Goal: Information Seeking & Learning: Learn about a topic

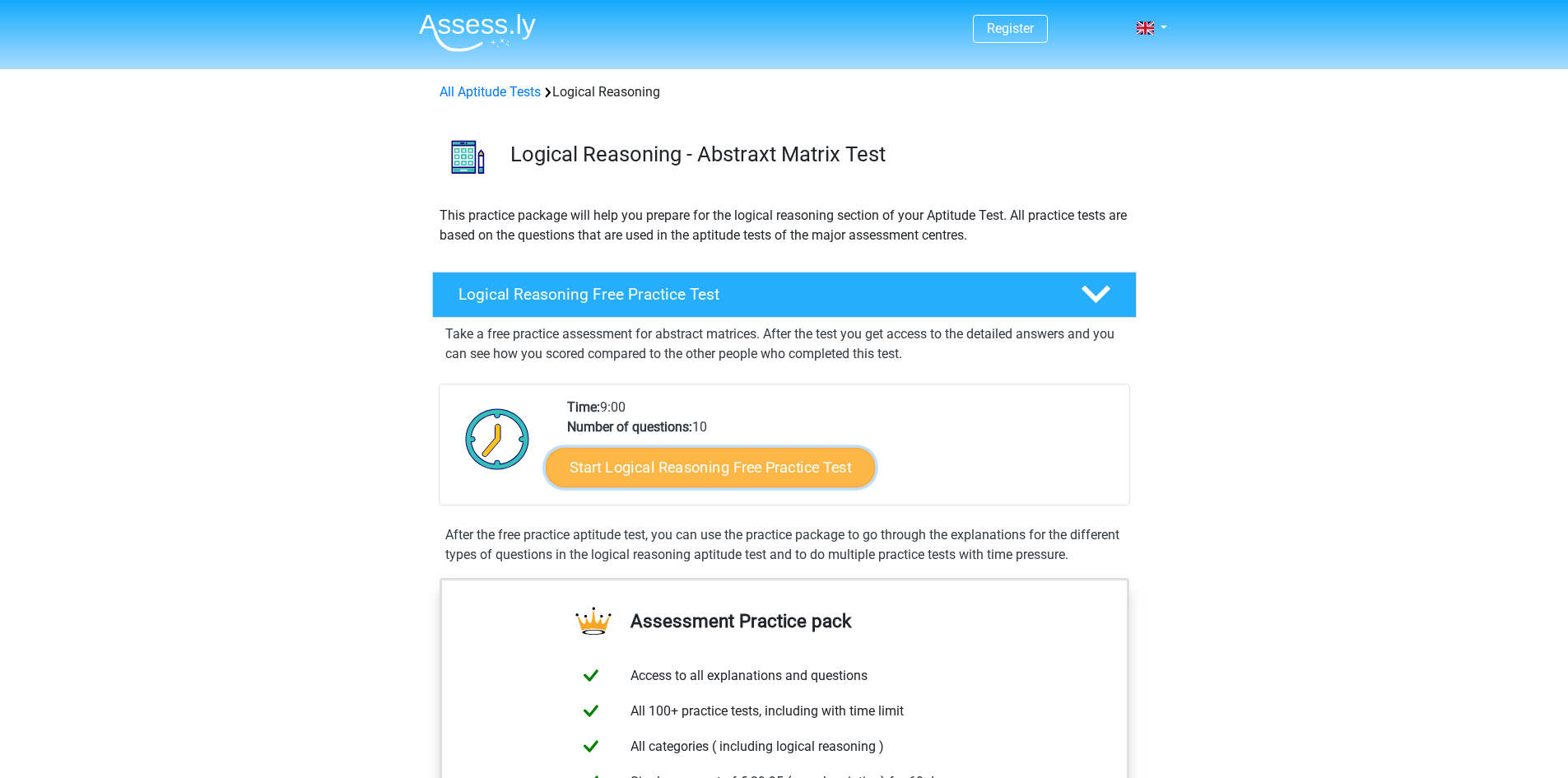
click at [763, 459] on link "Start Logical Reasoning Free Practice Test" at bounding box center [710, 467] width 329 height 39
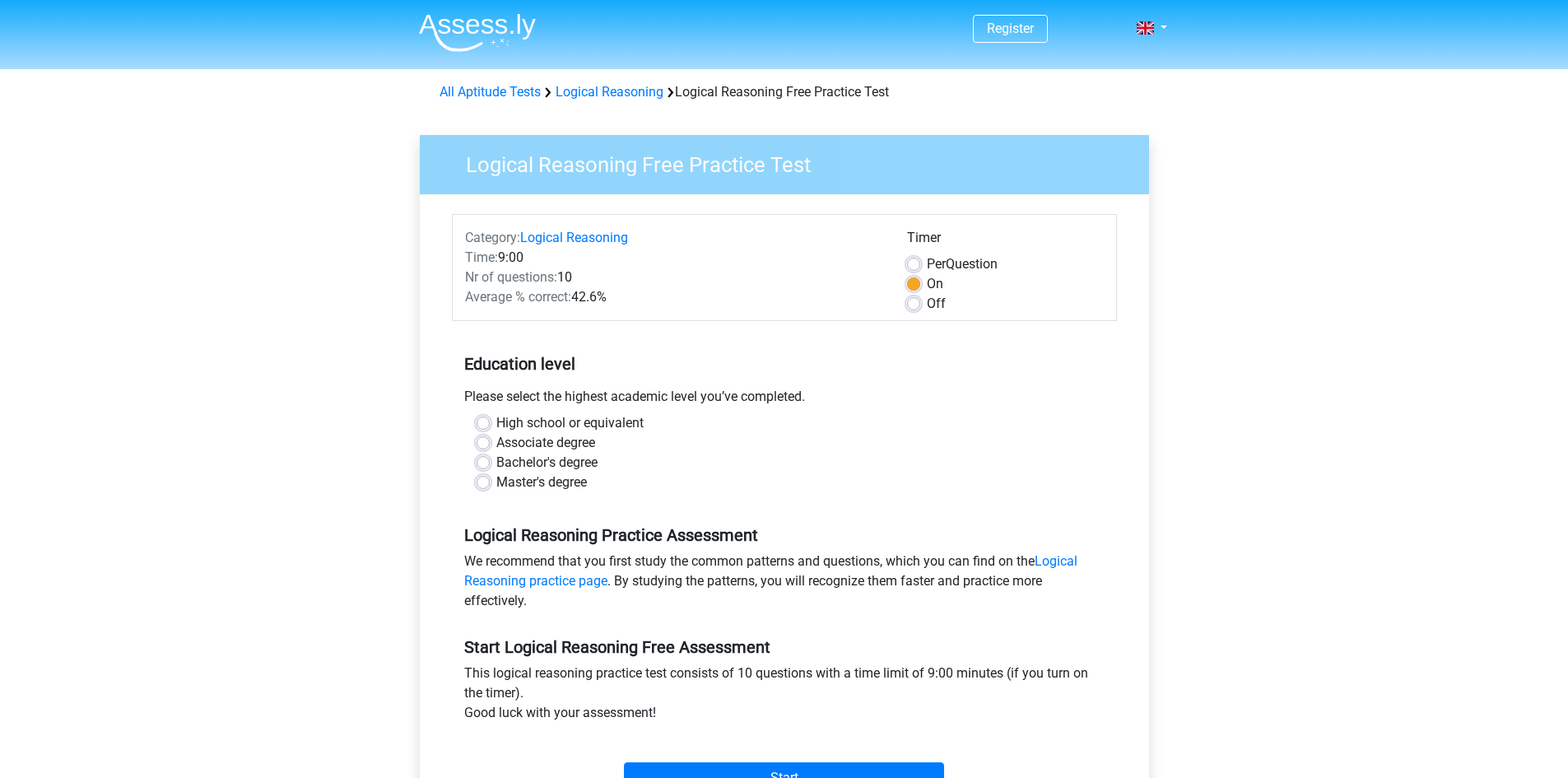
click at [496, 485] on label "Master's degree" at bounding box center [541, 482] width 91 height 20
click at [487, 485] on input "Master's degree" at bounding box center [482, 480] width 13 height 16
radio input "true"
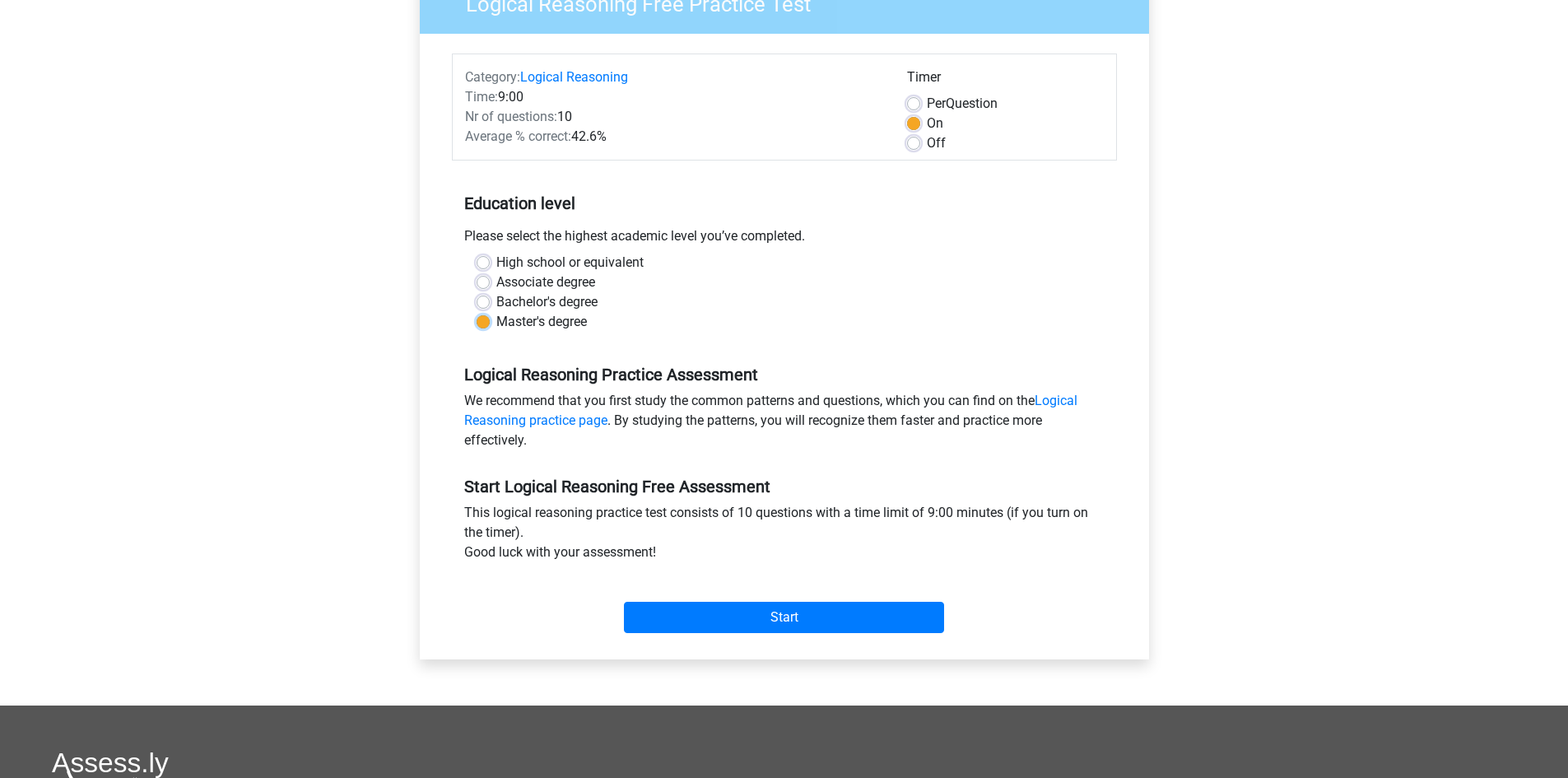
scroll to position [247, 0]
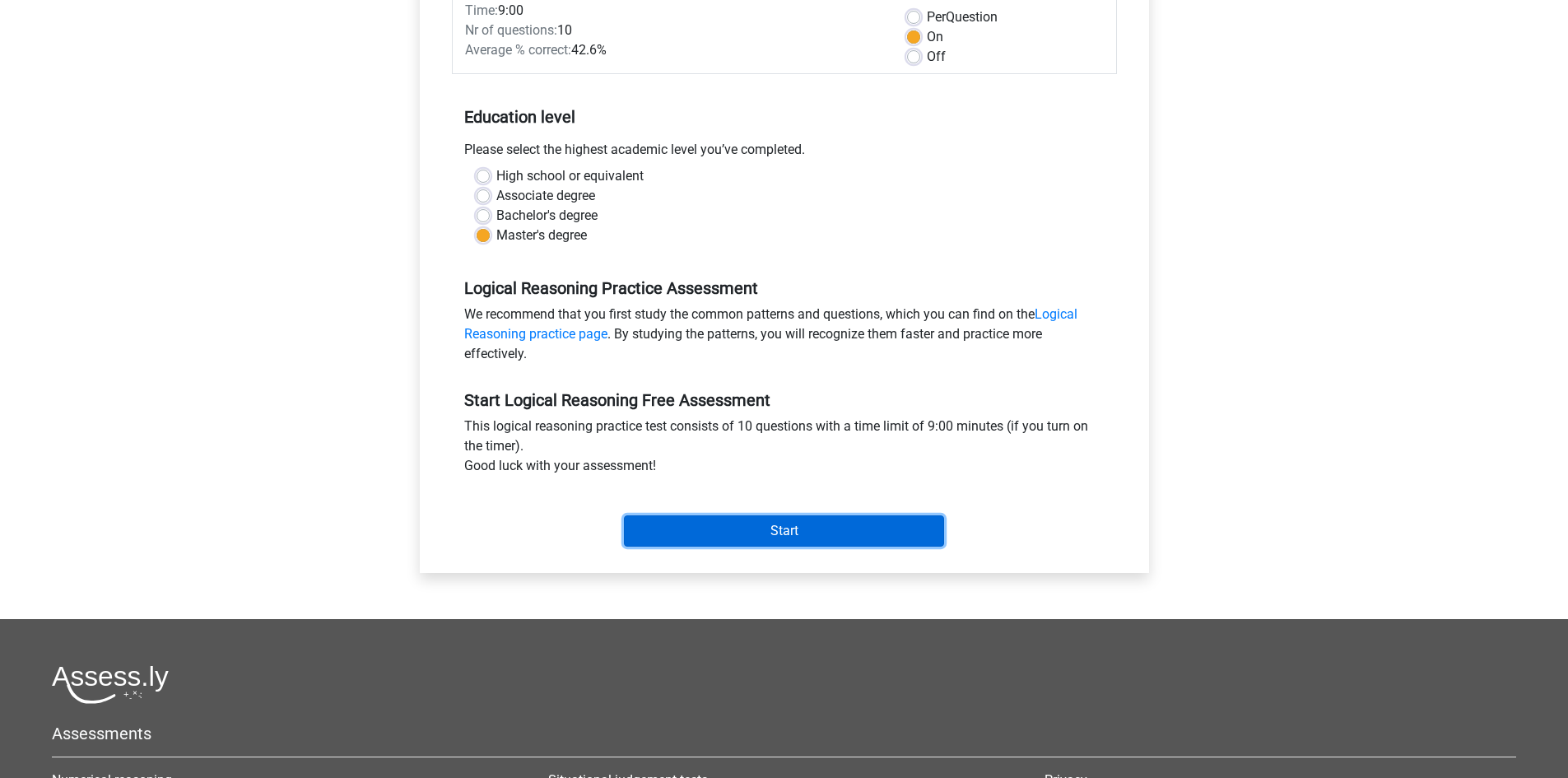
click at [842, 531] on input "Start" at bounding box center [784, 531] width 320 height 32
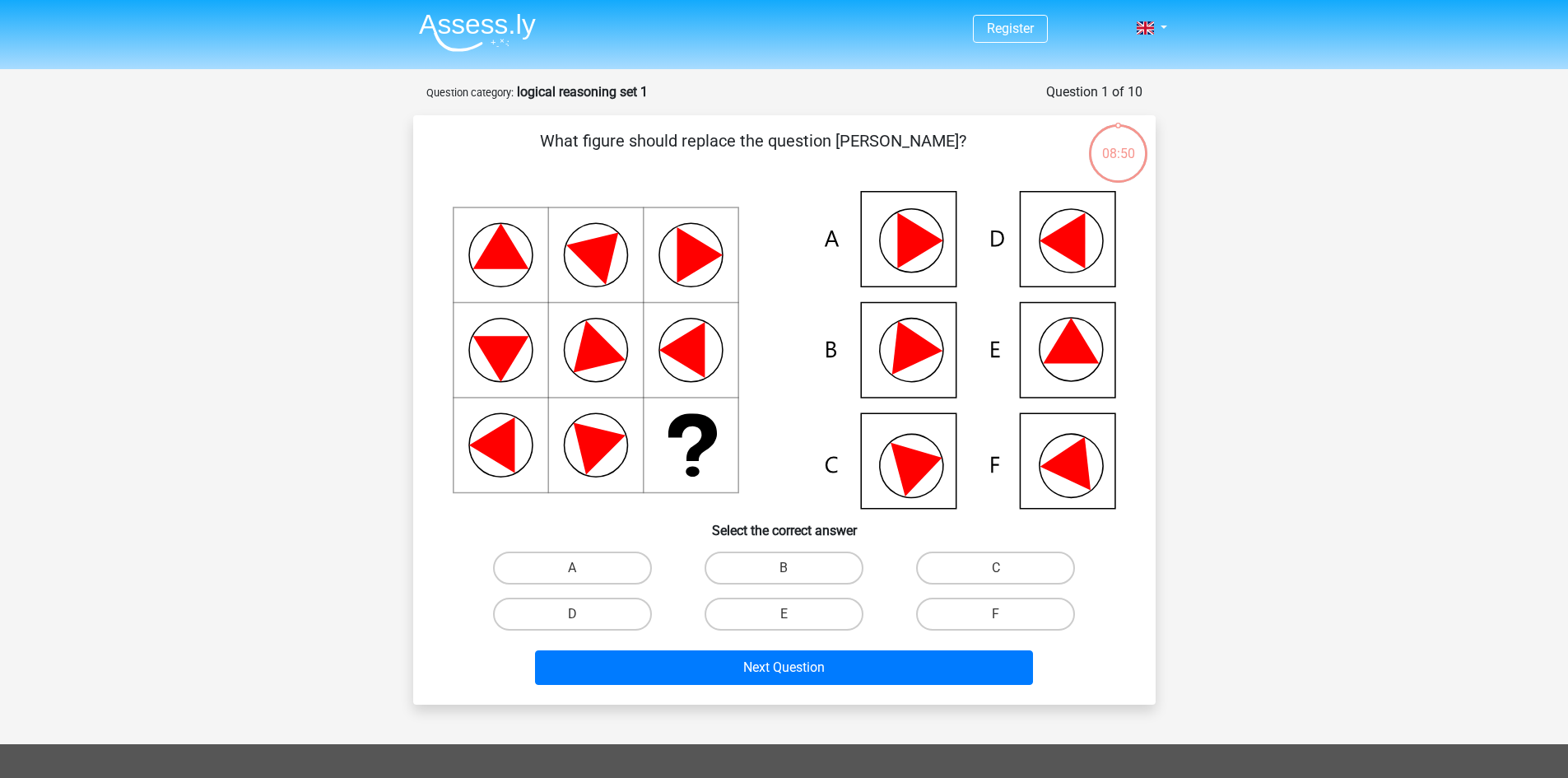
click at [1052, 352] on icon at bounding box center [1070, 340] width 56 height 45
click at [797, 621] on label "E" at bounding box center [784, 614] width 159 height 33
click at [794, 621] on input "E" at bounding box center [788, 619] width 11 height 11
radio input "true"
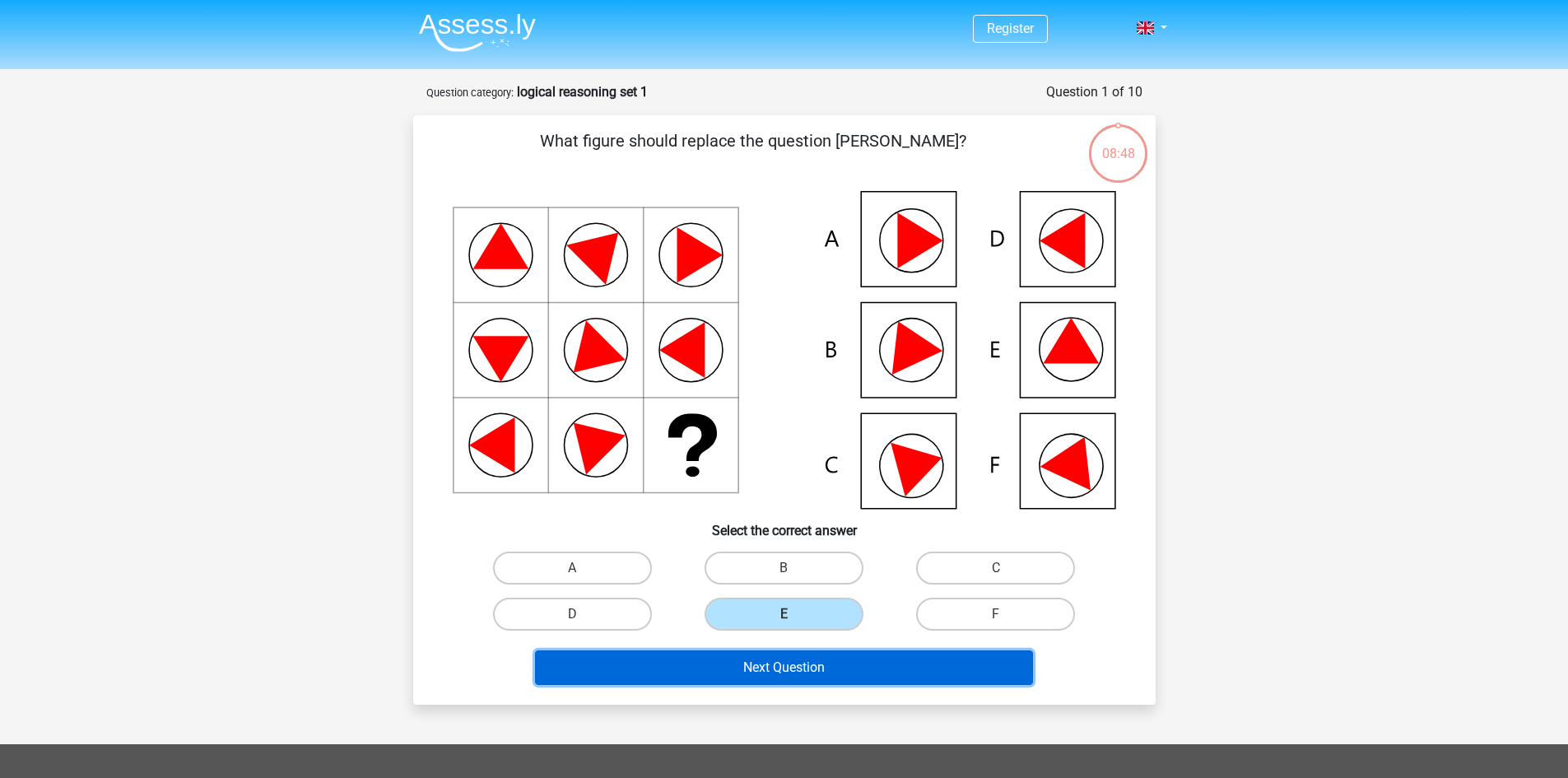
click at [811, 671] on button "Next Question" at bounding box center [784, 667] width 498 height 34
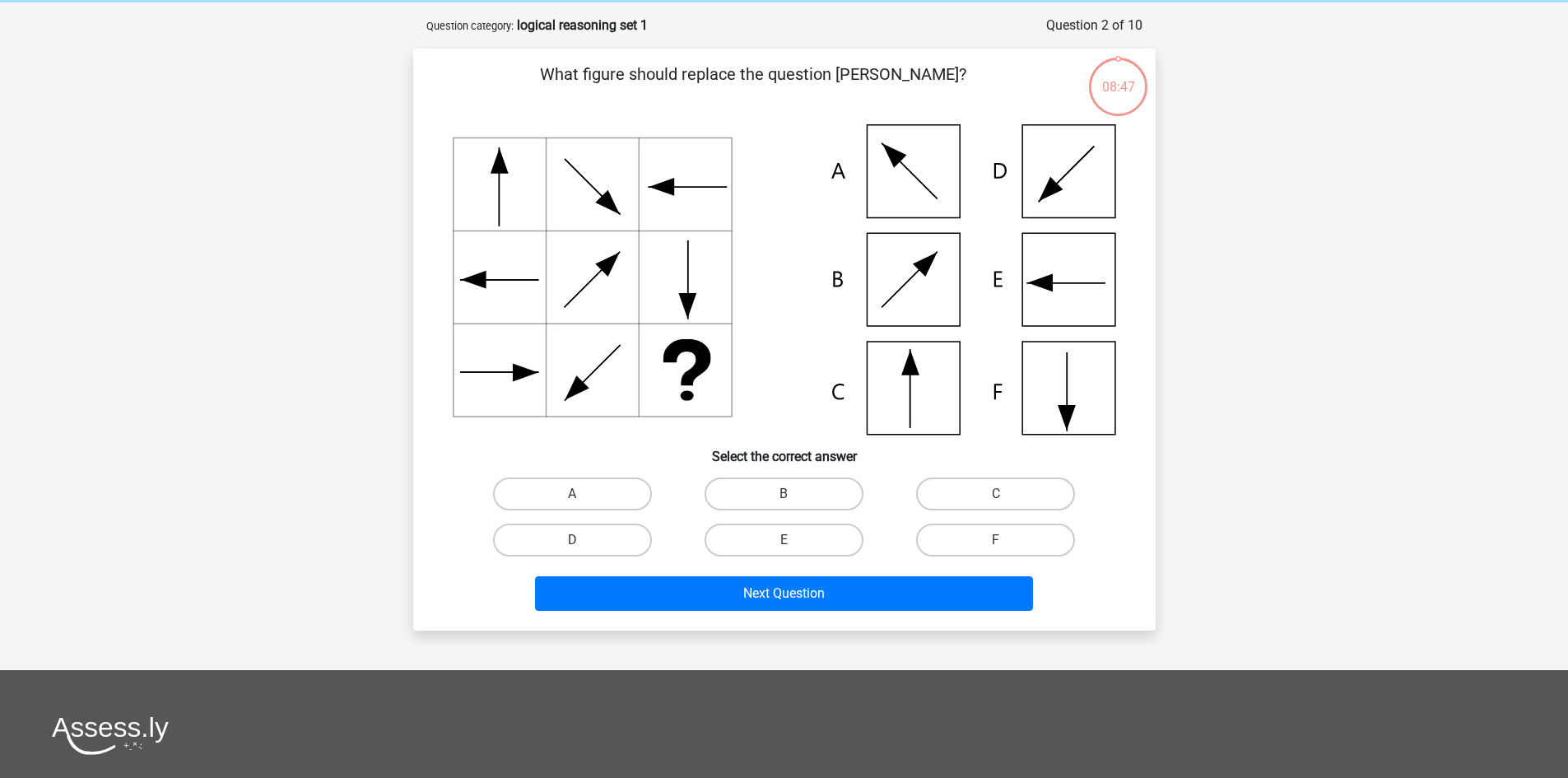
scroll to position [82, 0]
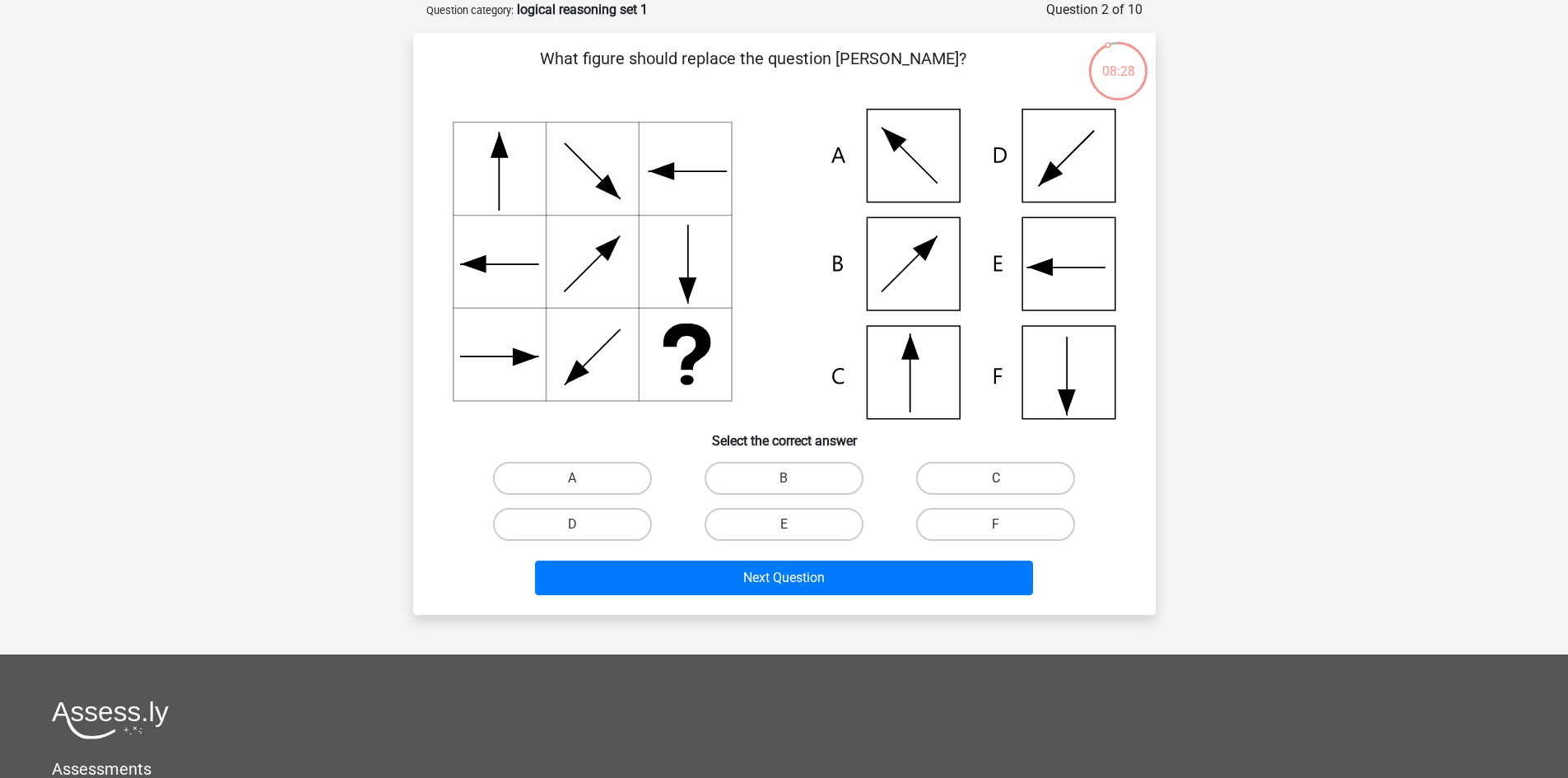
click at [994, 474] on label "C" at bounding box center [995, 478] width 159 height 33
click at [996, 478] on input "C" at bounding box center [1001, 483] width 11 height 11
radio input "true"
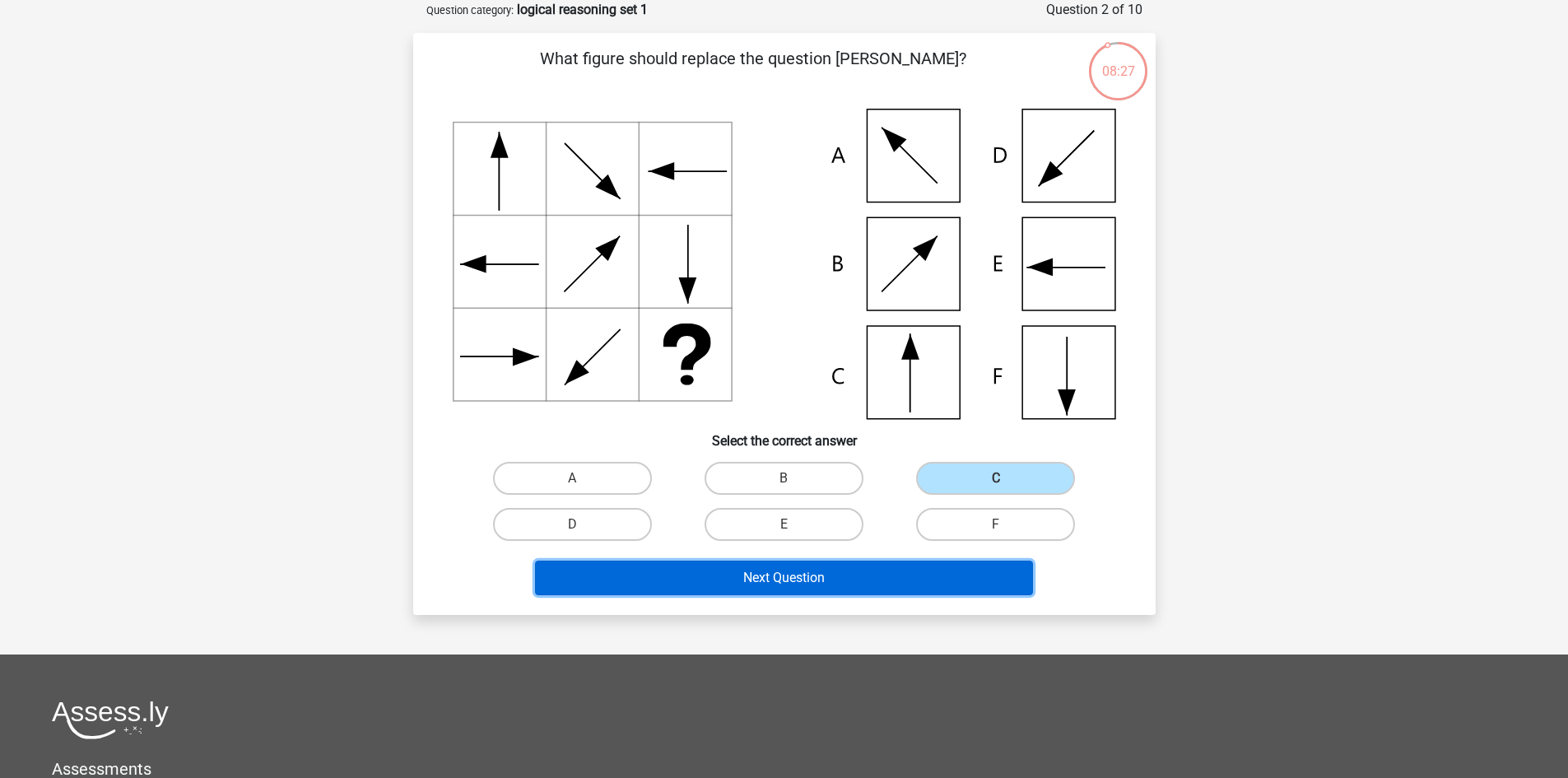
click at [879, 581] on button "Next Question" at bounding box center [784, 577] width 498 height 34
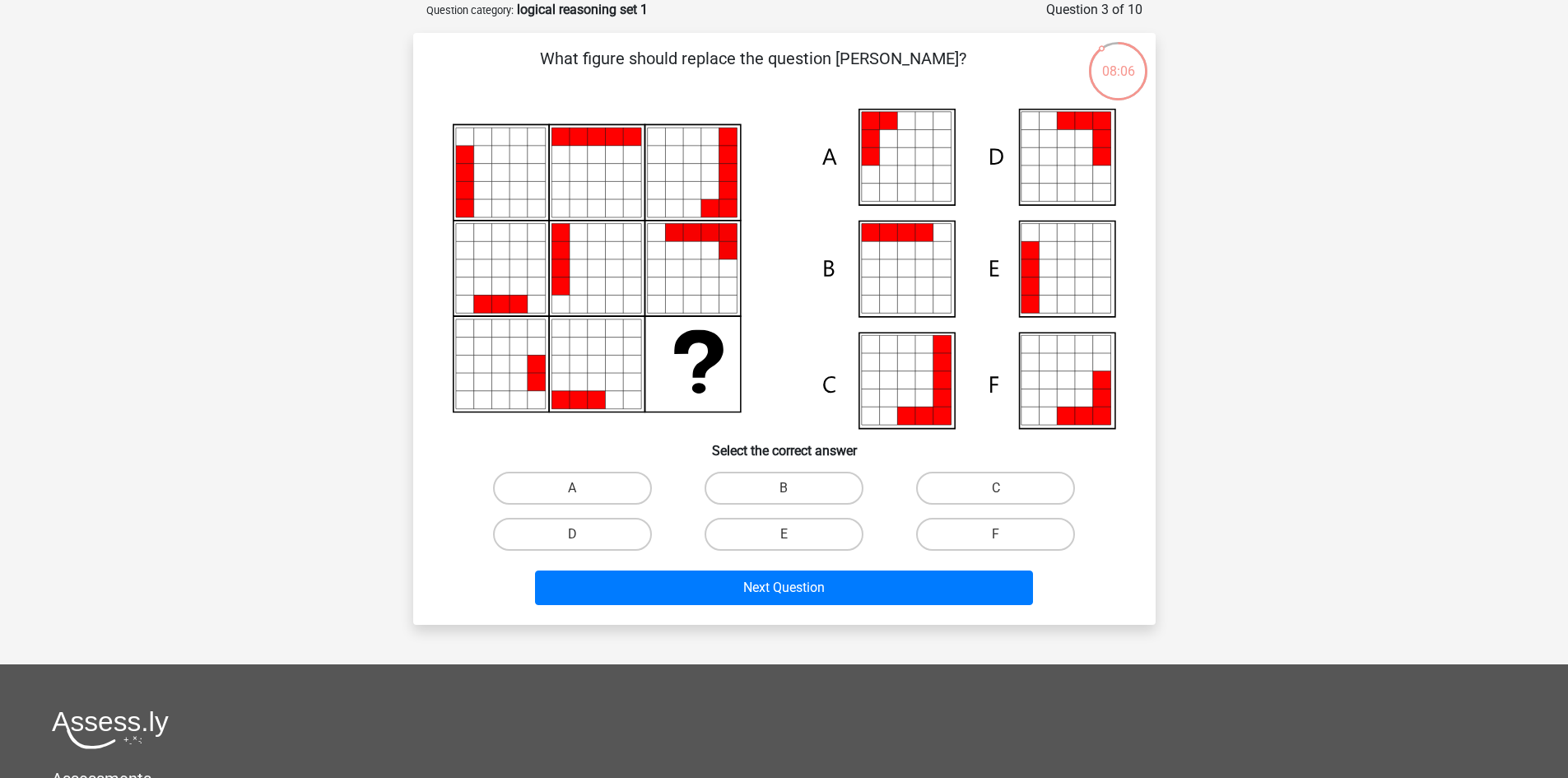
click at [1040, 293] on icon at bounding box center [1047, 286] width 18 height 18
click at [837, 534] on label "E" at bounding box center [784, 533] width 159 height 33
click at [794, 534] on input "E" at bounding box center [788, 539] width 11 height 11
radio input "true"
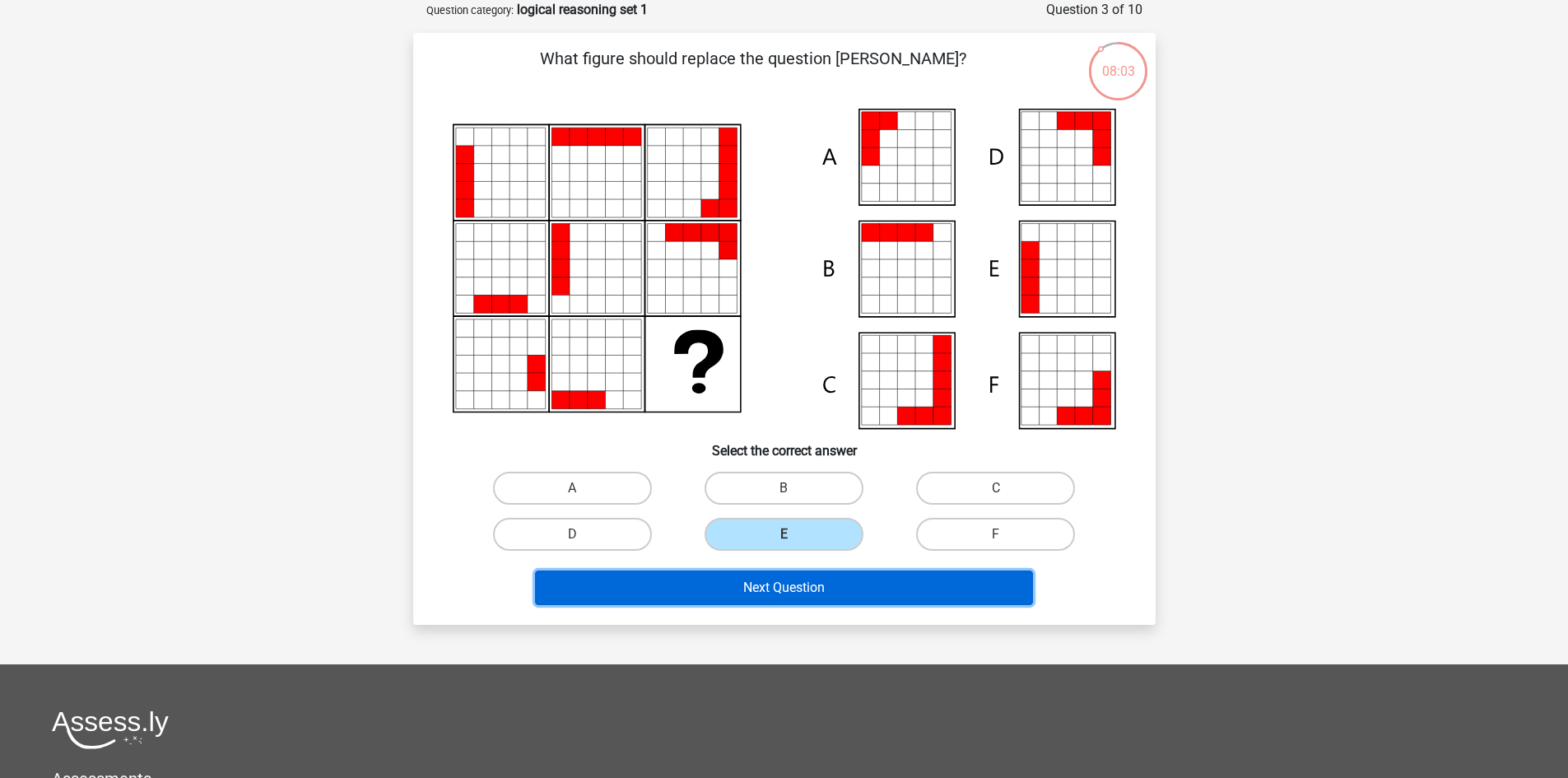
click at [828, 581] on button "Next Question" at bounding box center [784, 587] width 498 height 34
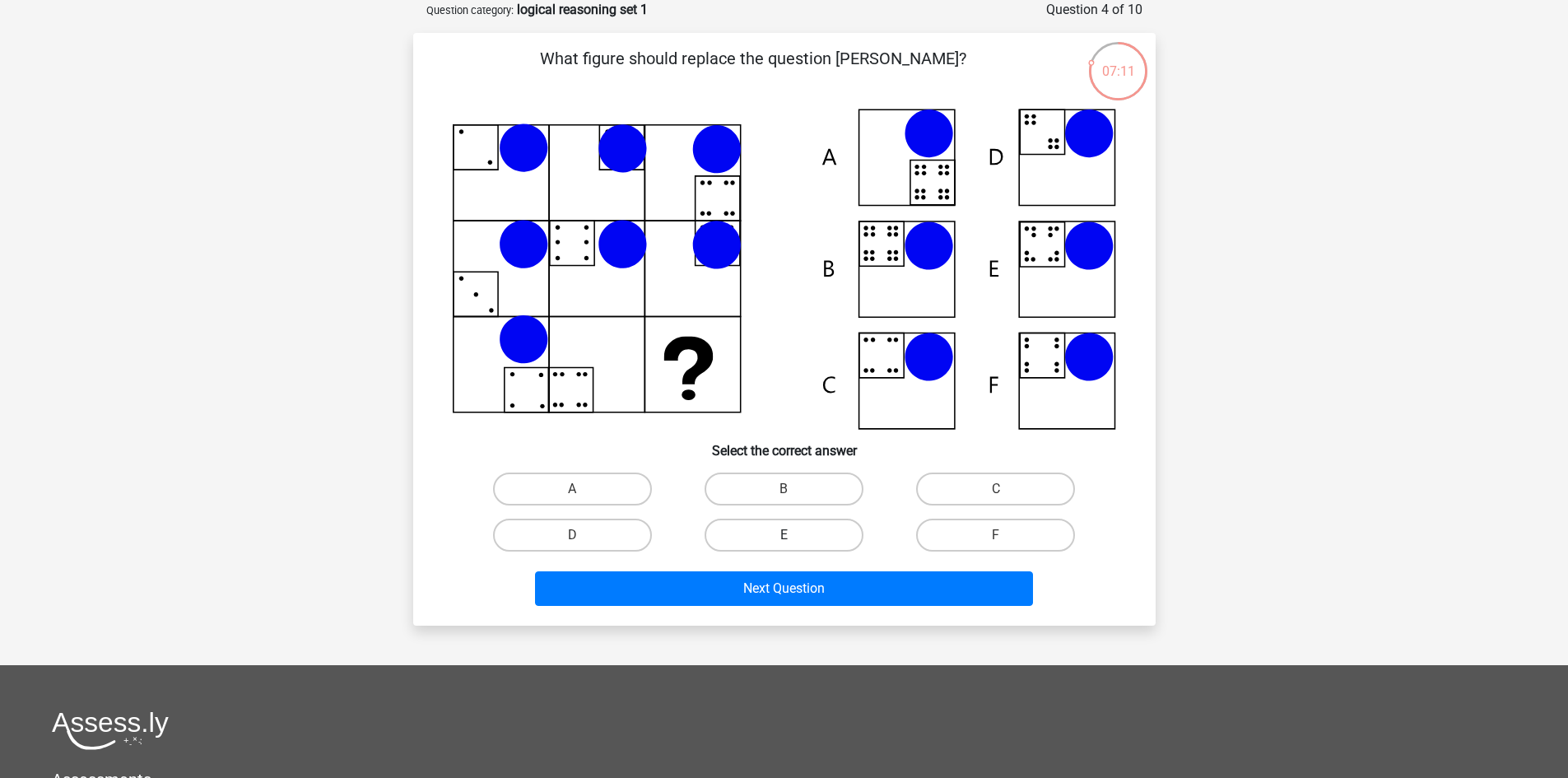
click at [807, 533] on label "E" at bounding box center [784, 534] width 159 height 33
click at [794, 535] on input "E" at bounding box center [788, 540] width 11 height 11
radio input "true"
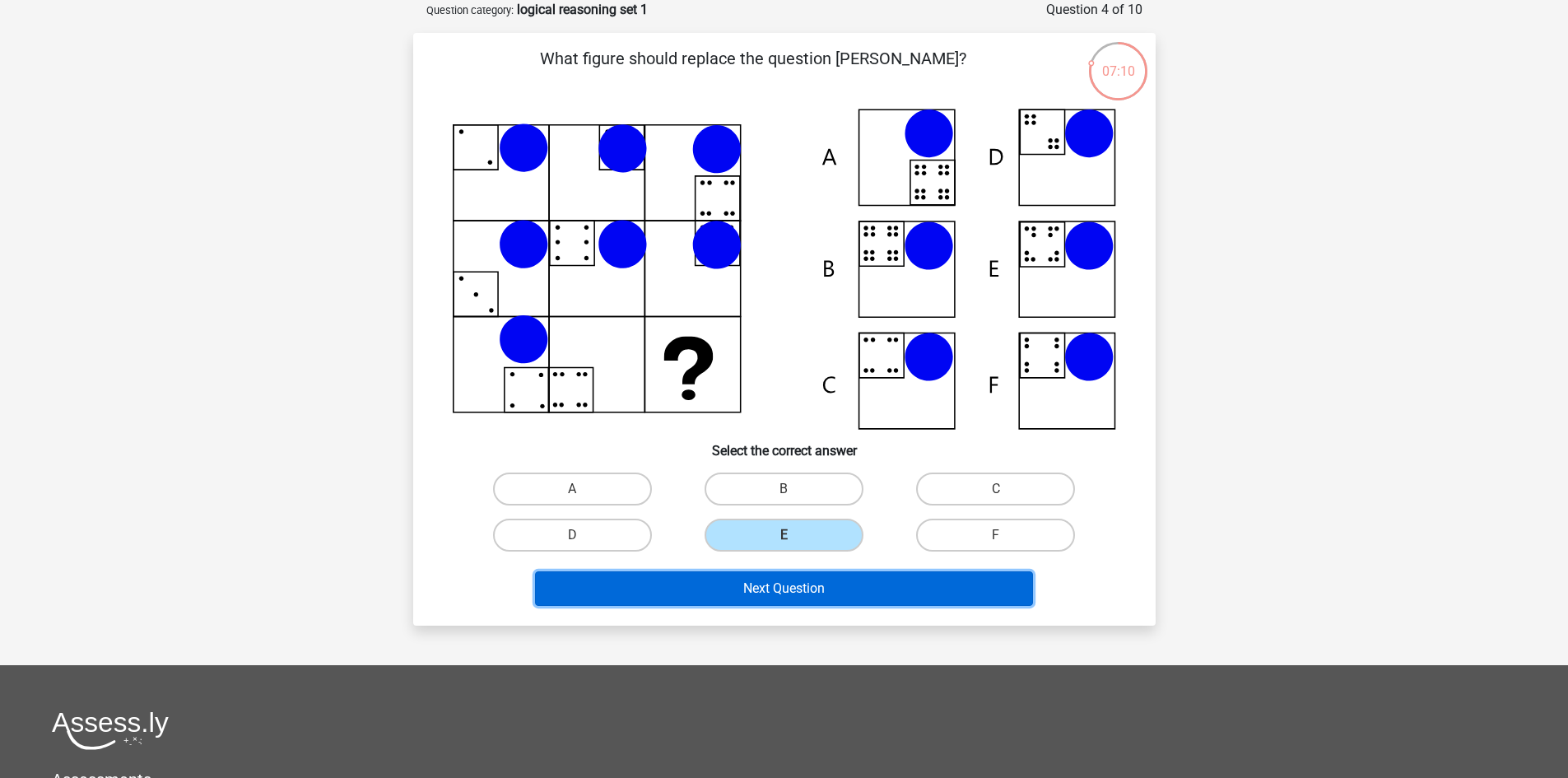
click at [805, 589] on button "Next Question" at bounding box center [784, 588] width 498 height 34
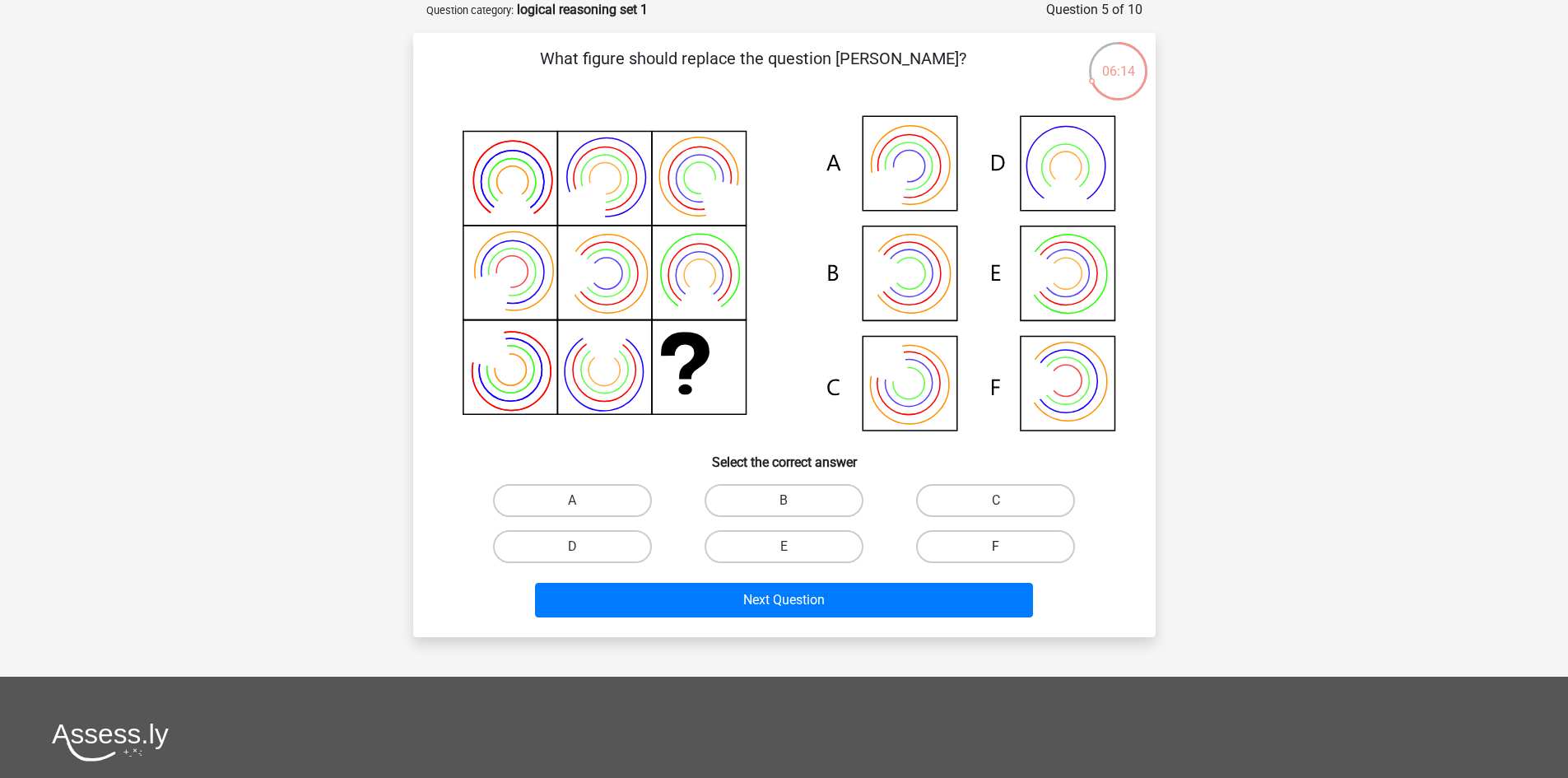
click at [994, 539] on label "F" at bounding box center [995, 546] width 159 height 33
click at [996, 546] on input "F" at bounding box center [1001, 551] width 11 height 11
radio input "true"
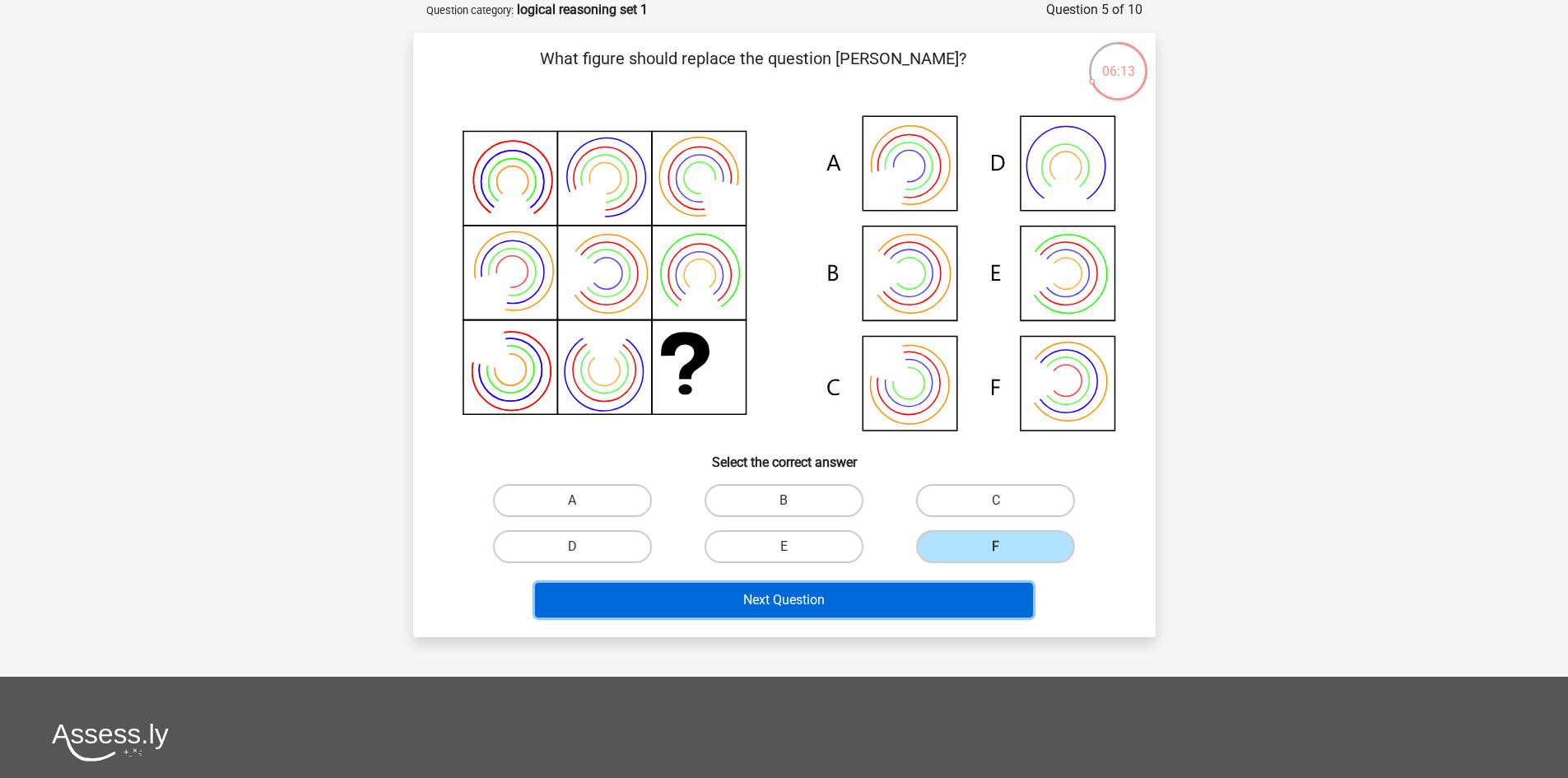
click at [977, 600] on button "Next Question" at bounding box center [784, 599] width 498 height 34
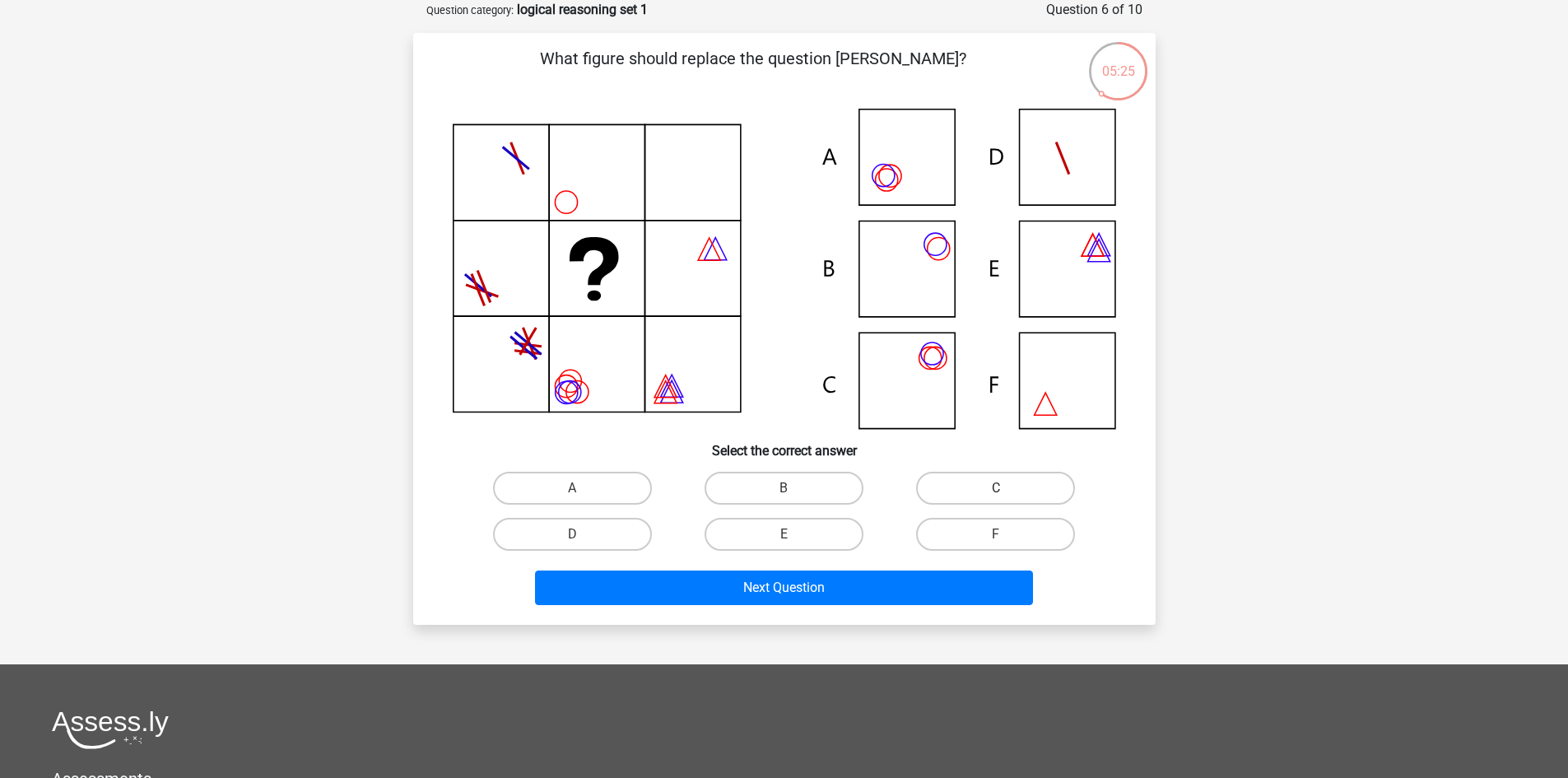
click at [952, 485] on label "C" at bounding box center [995, 488] width 159 height 33
click at [996, 488] on input "C" at bounding box center [1001, 493] width 11 height 11
radio input "true"
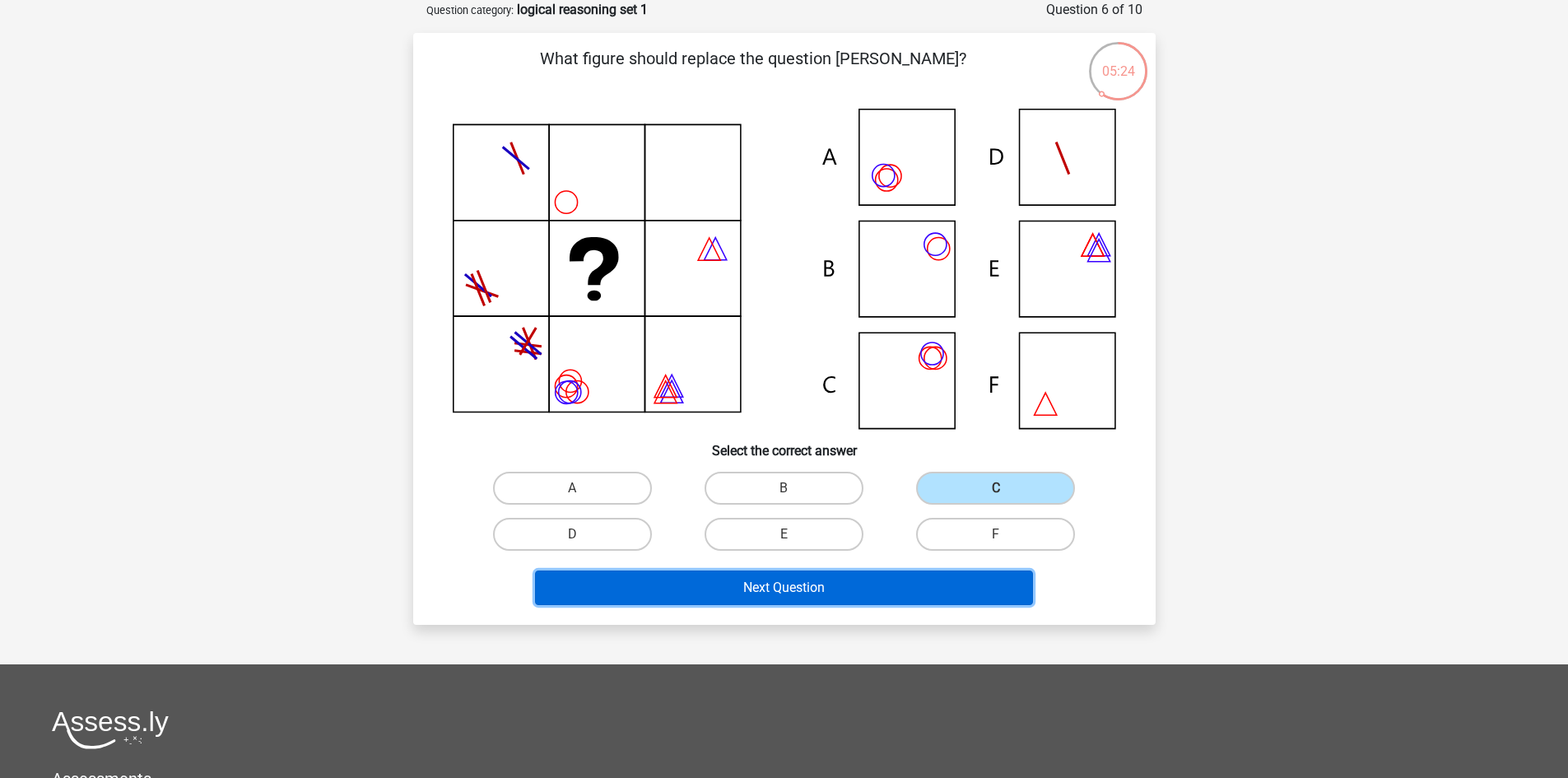
click at [877, 580] on button "Next Question" at bounding box center [784, 587] width 498 height 34
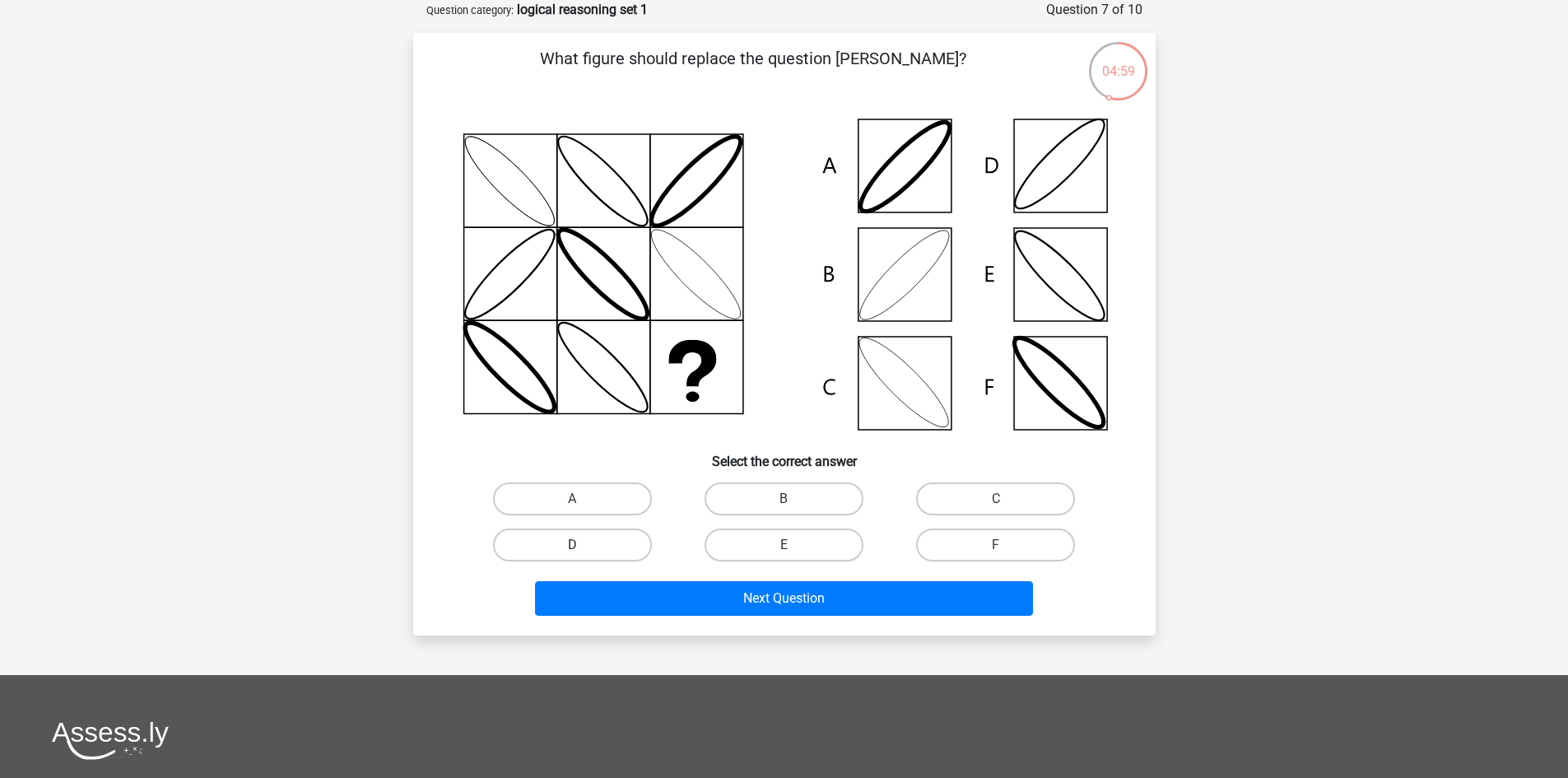
click at [628, 548] on label "D" at bounding box center [573, 545] width 159 height 33
click at [582, 548] on input "D" at bounding box center [577, 550] width 11 height 11
radio input "true"
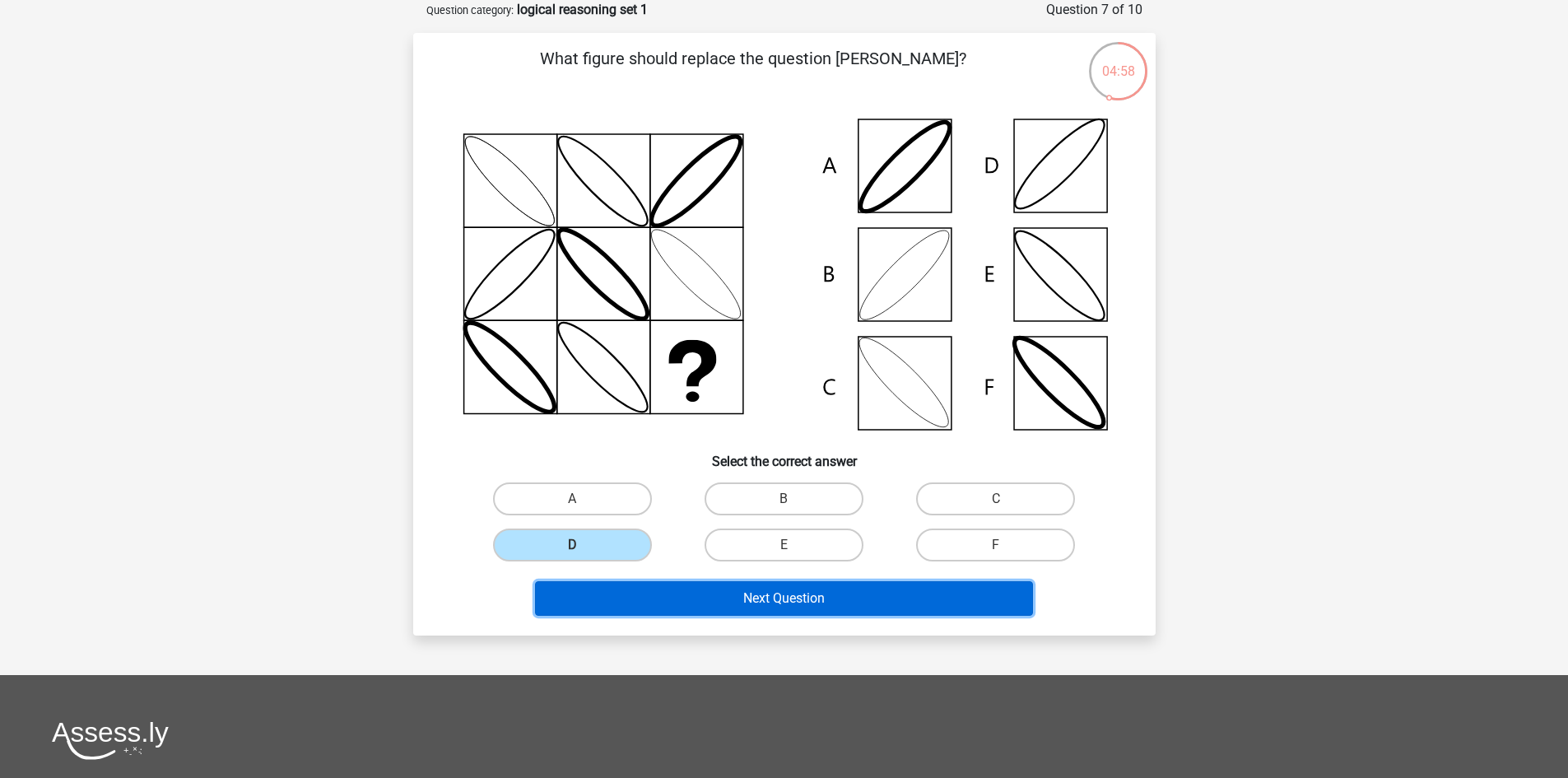
click at [693, 592] on button "Next Question" at bounding box center [784, 598] width 498 height 34
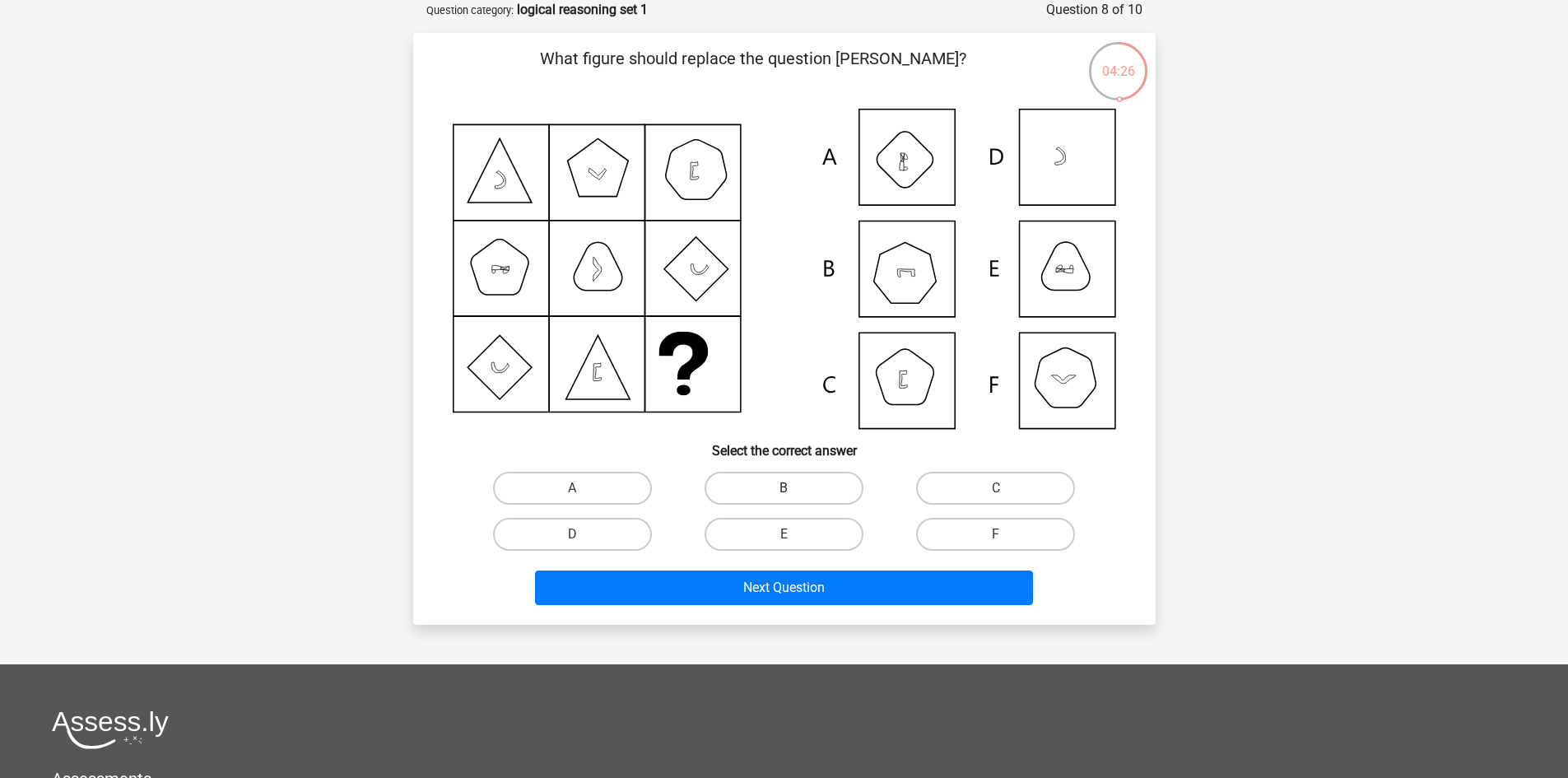
drag, startPoint x: 794, startPoint y: 485, endPoint x: 783, endPoint y: 500, distance: 18.6
click at [794, 486] on label "B" at bounding box center [784, 488] width 159 height 33
click at [794, 488] on input "B" at bounding box center [788, 493] width 11 height 11
radio input "true"
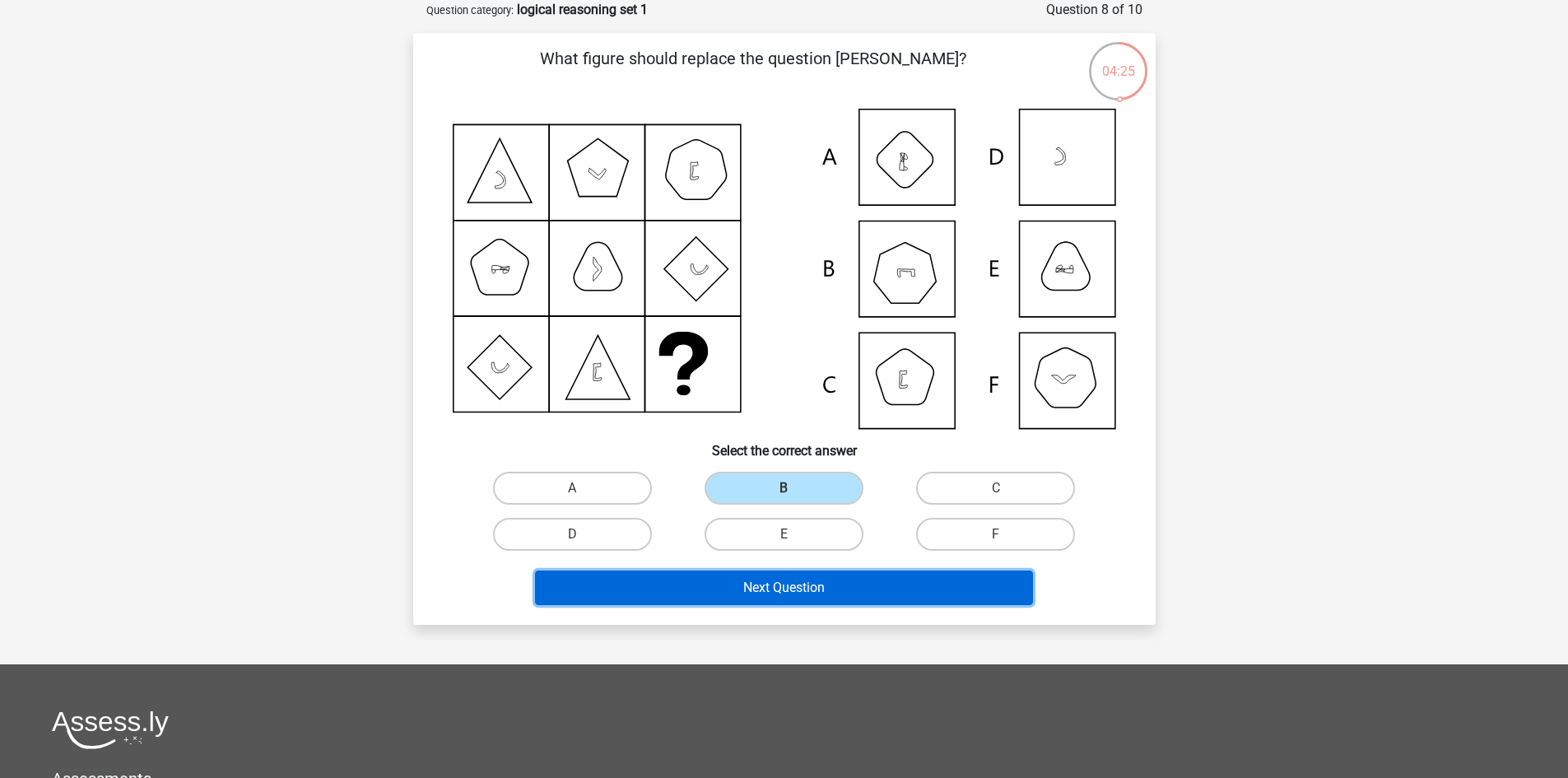
click at [772, 588] on button "Next Question" at bounding box center [784, 587] width 498 height 34
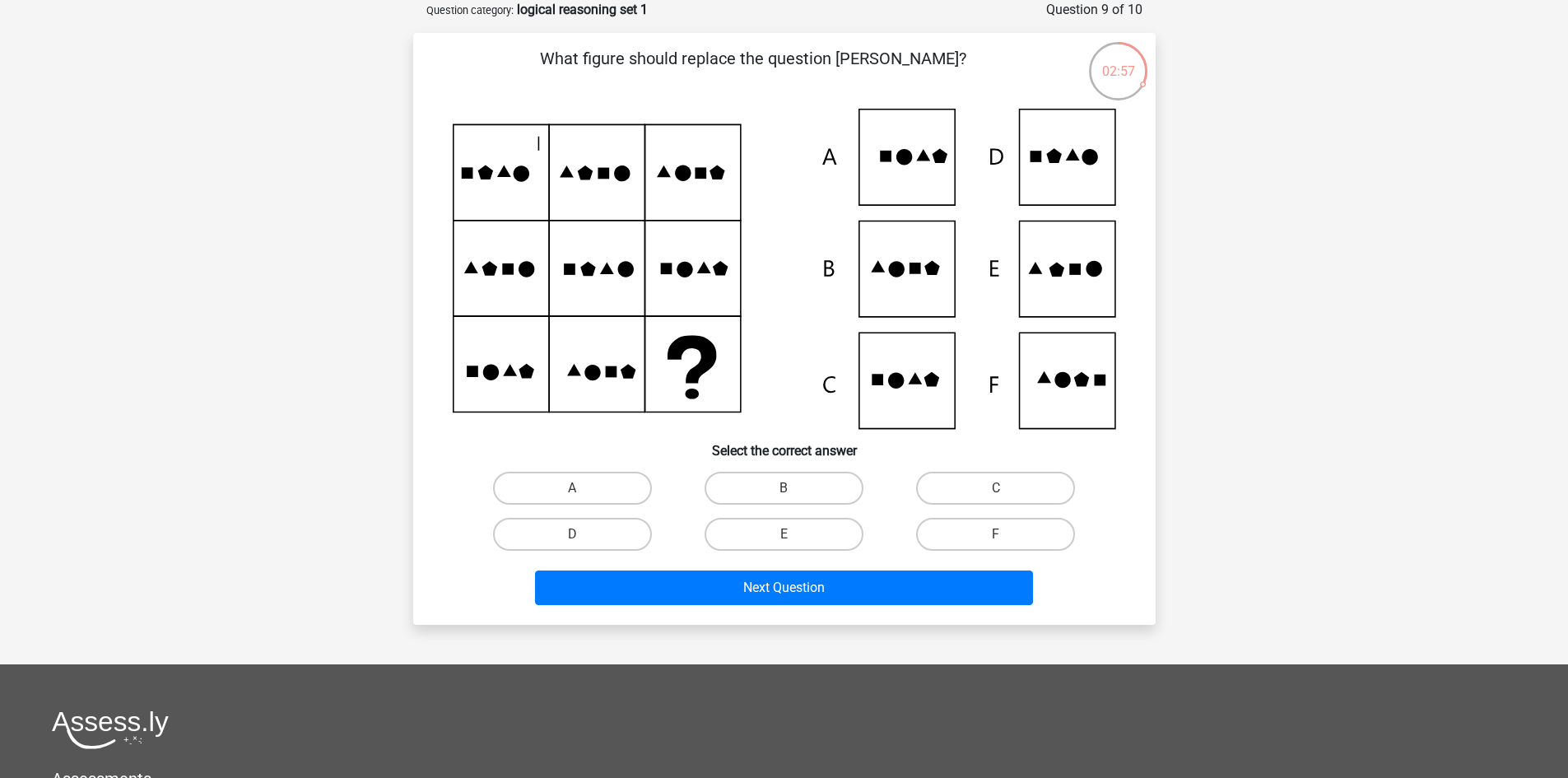
click at [1047, 259] on icon at bounding box center [784, 268] width 663 height 320
click at [774, 525] on label "E" at bounding box center [784, 533] width 159 height 33
click at [783, 534] on input "E" at bounding box center [788, 539] width 11 height 11
radio input "true"
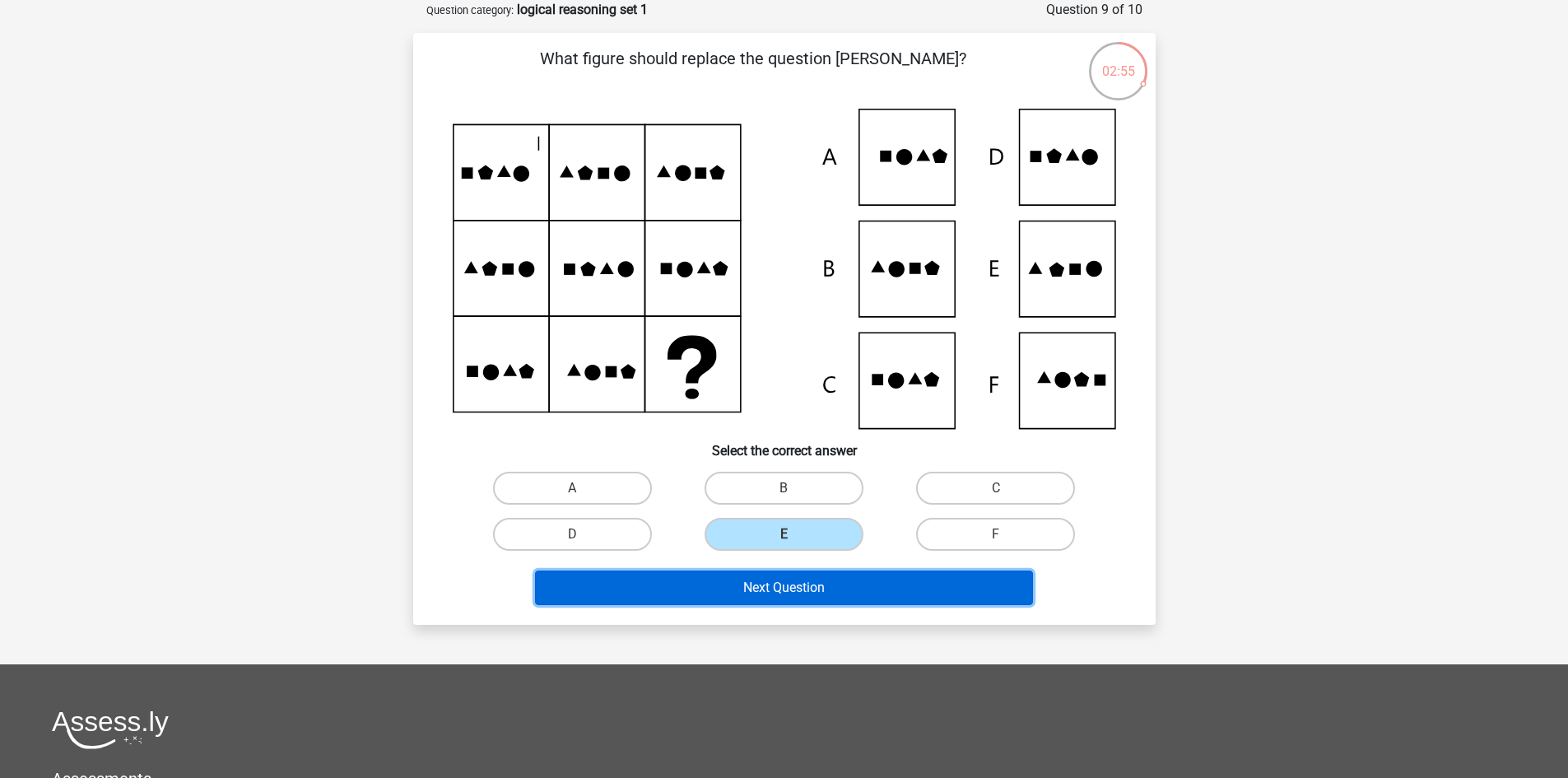
click at [795, 578] on button "Next Question" at bounding box center [784, 587] width 498 height 34
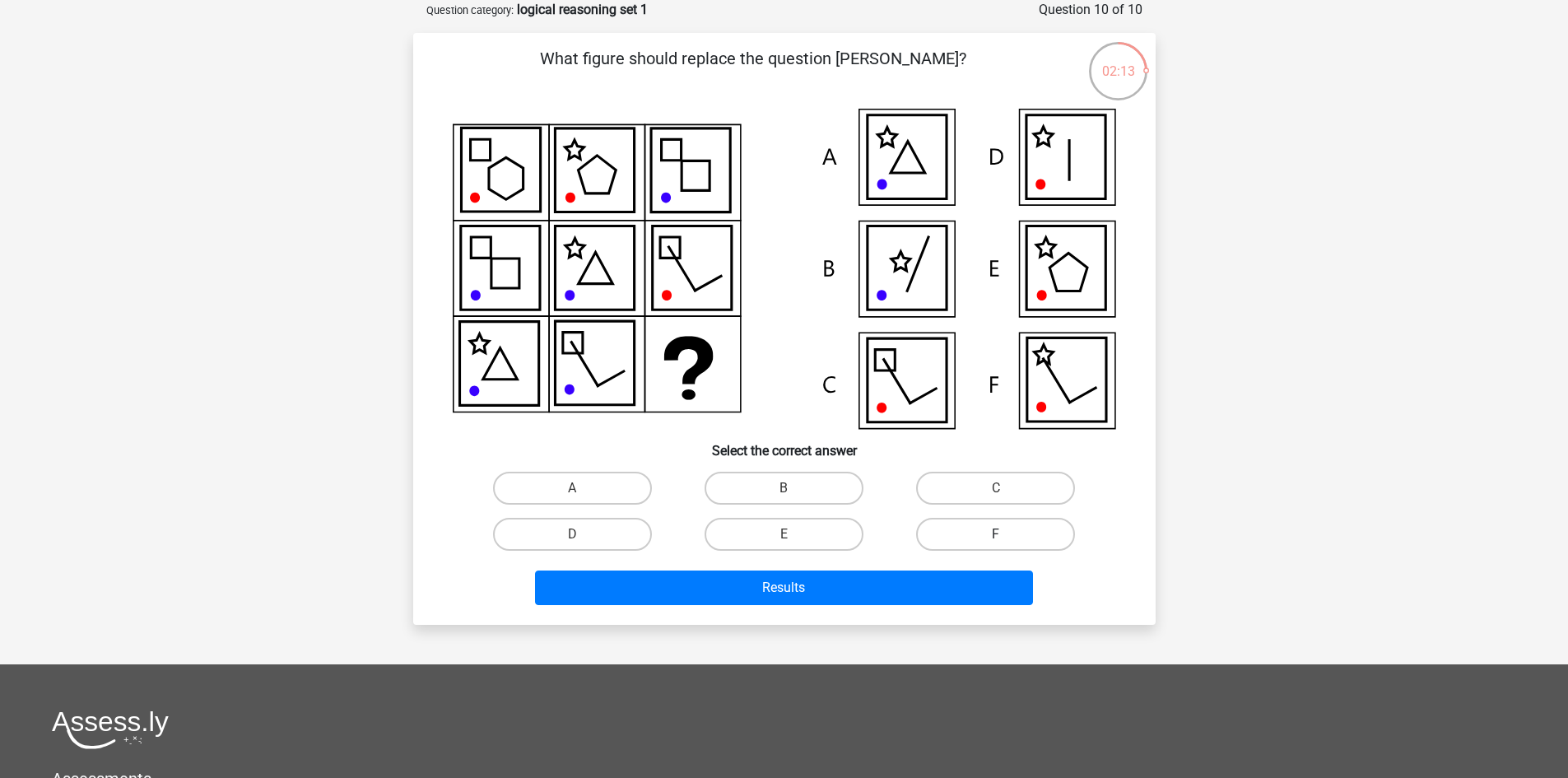
click at [1038, 531] on label "F" at bounding box center [995, 533] width 159 height 33
click at [1006, 534] on input "F" at bounding box center [1001, 539] width 11 height 11
radio input "true"
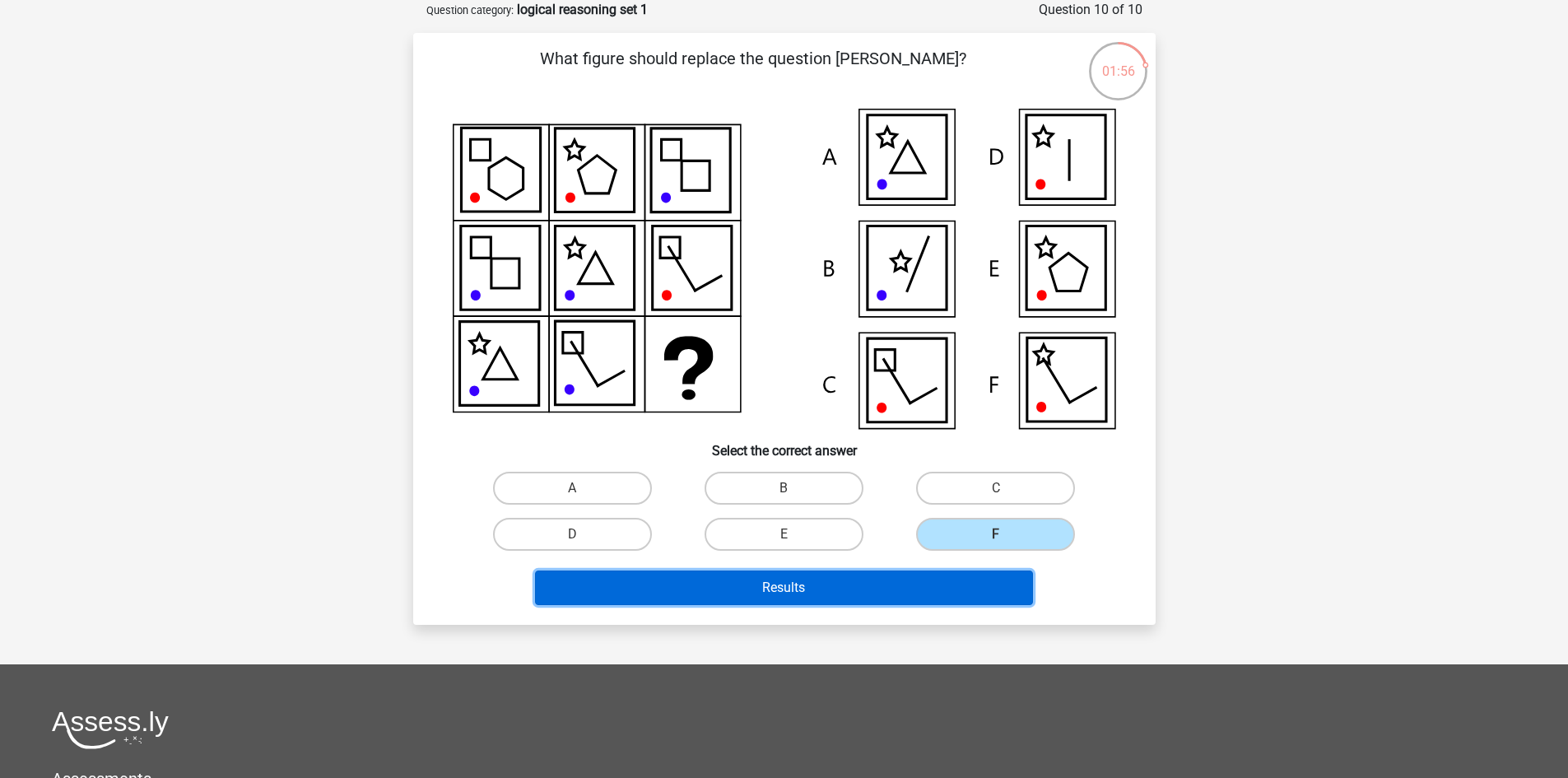
click at [926, 581] on button "Results" at bounding box center [784, 587] width 498 height 34
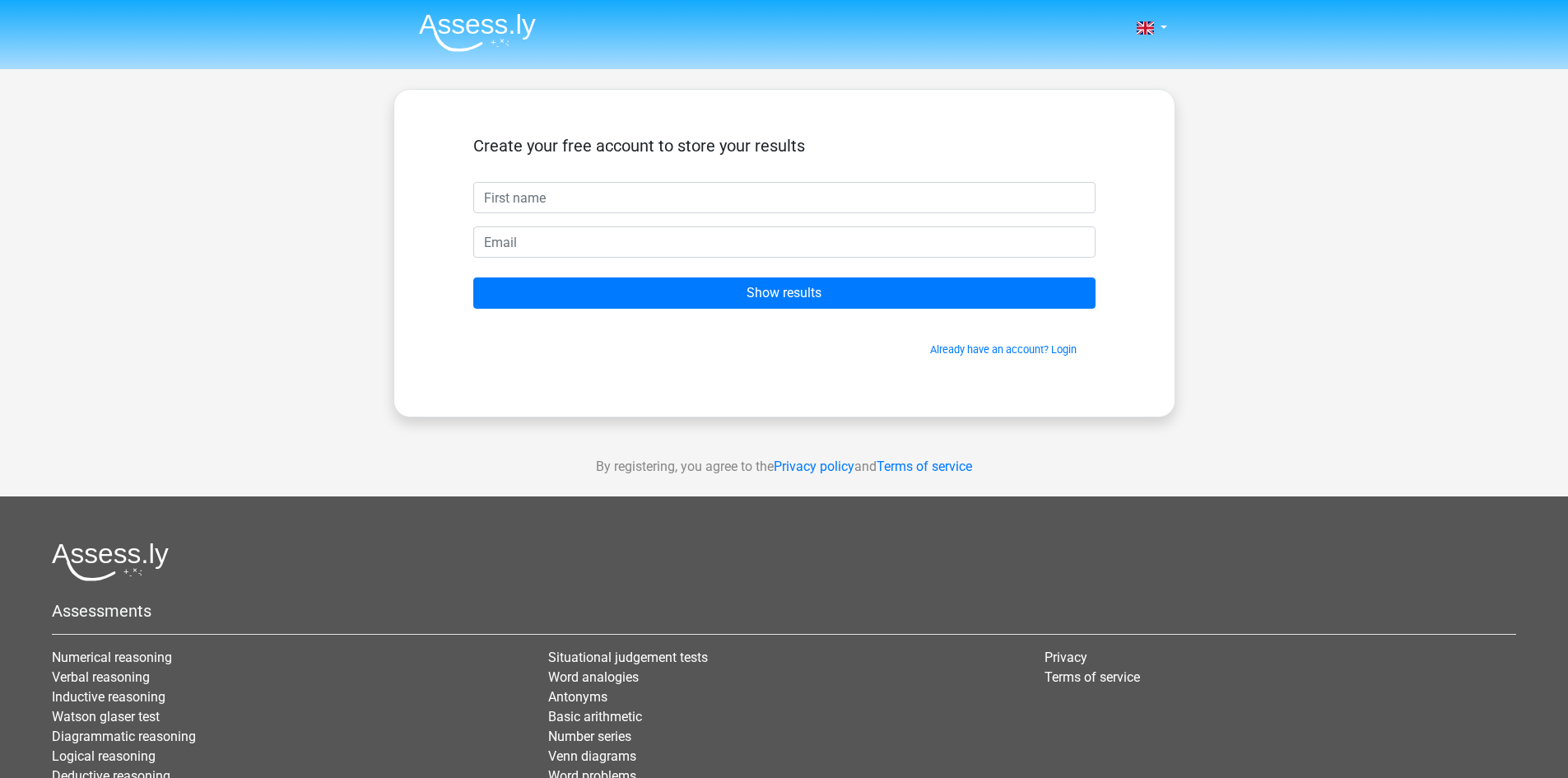
click at [878, 200] on input "text" at bounding box center [784, 197] width 622 height 32
type input "pablov01"
click at [1032, 249] on input "email" at bounding box center [784, 242] width 622 height 32
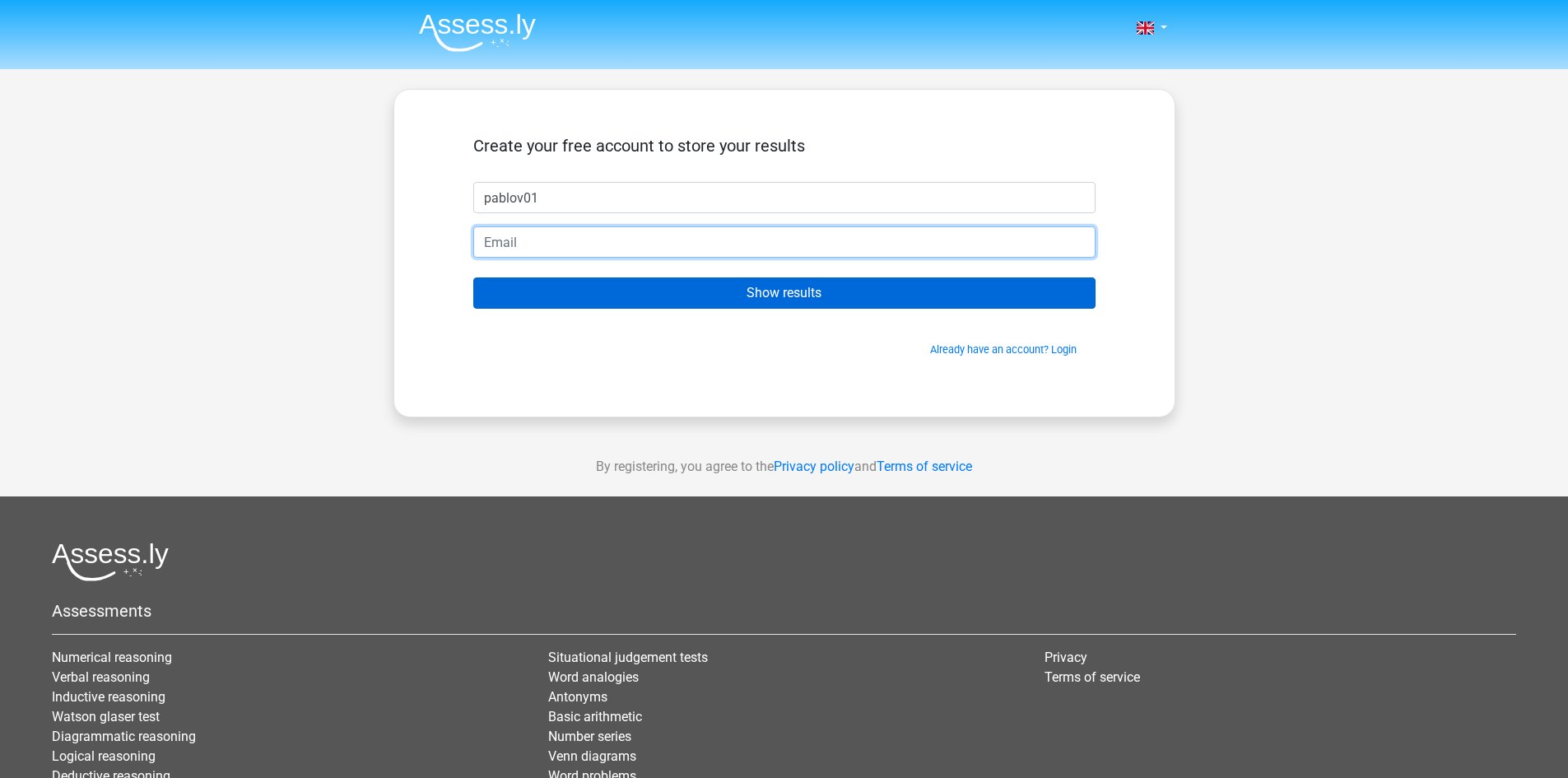
type input "[DOMAIN_NAME][EMAIL_ADDRESS][DOMAIN_NAME]"
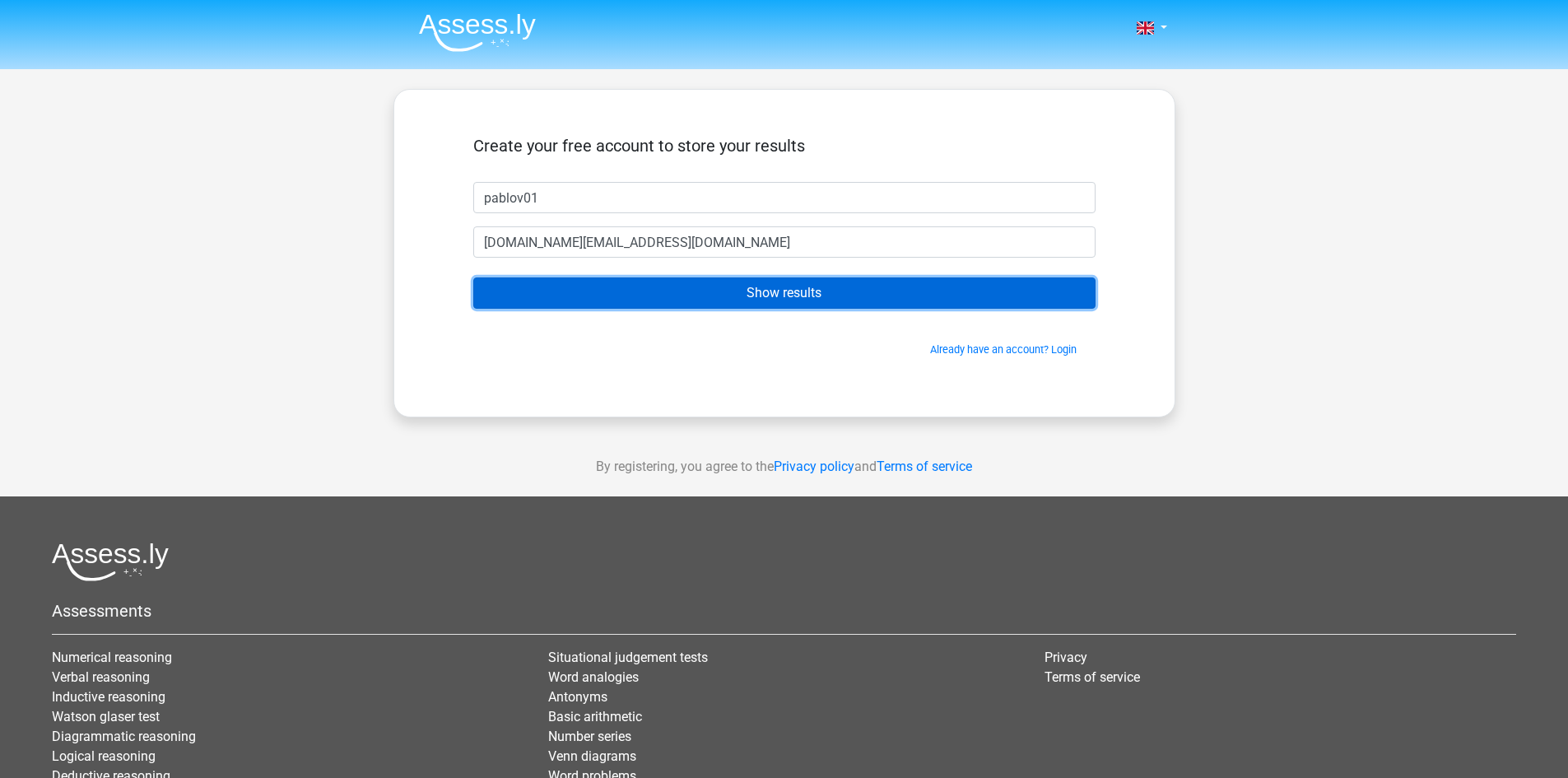
click at [602, 292] on input "Show results" at bounding box center [784, 292] width 622 height 32
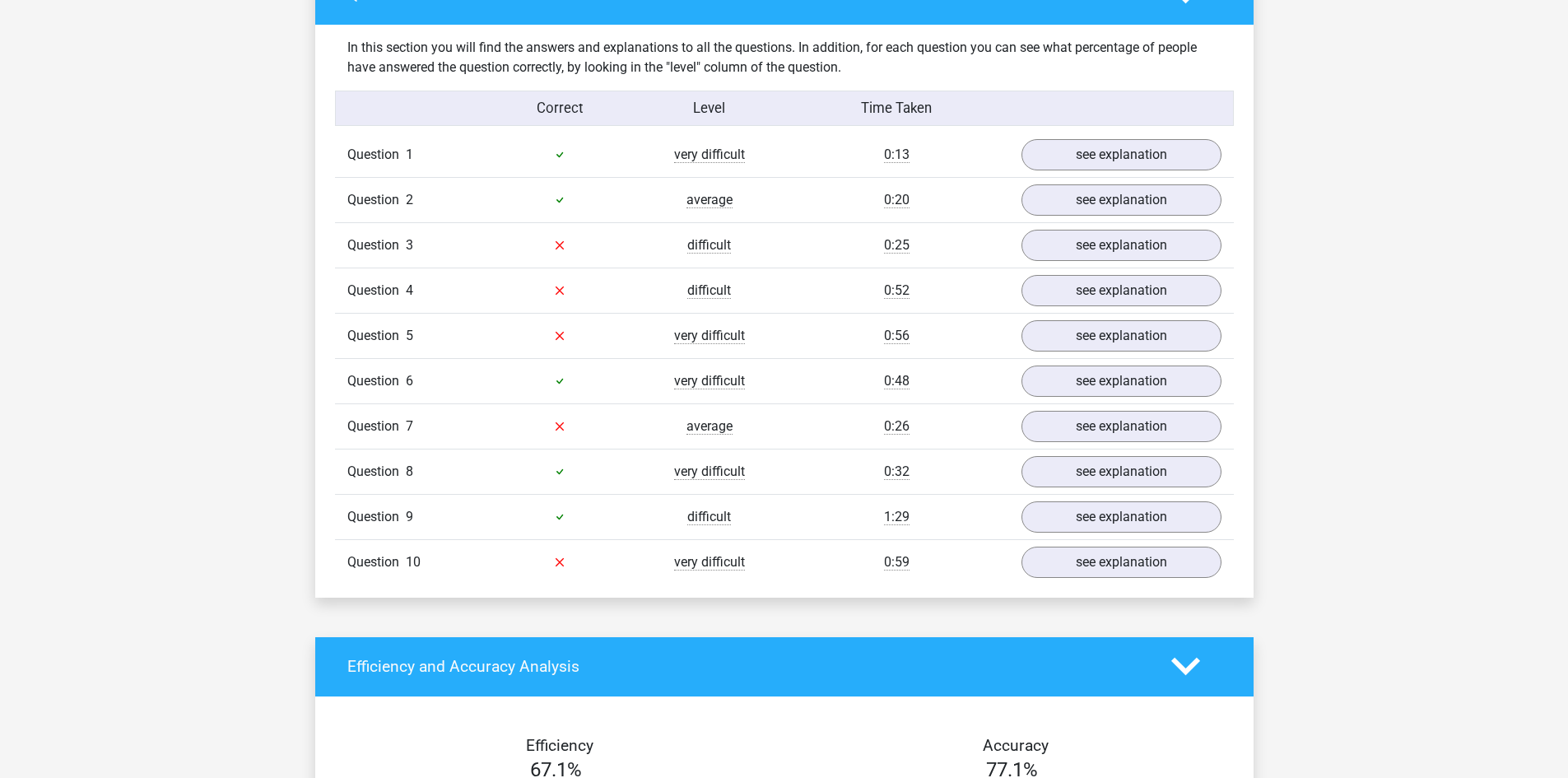
scroll to position [1235, 0]
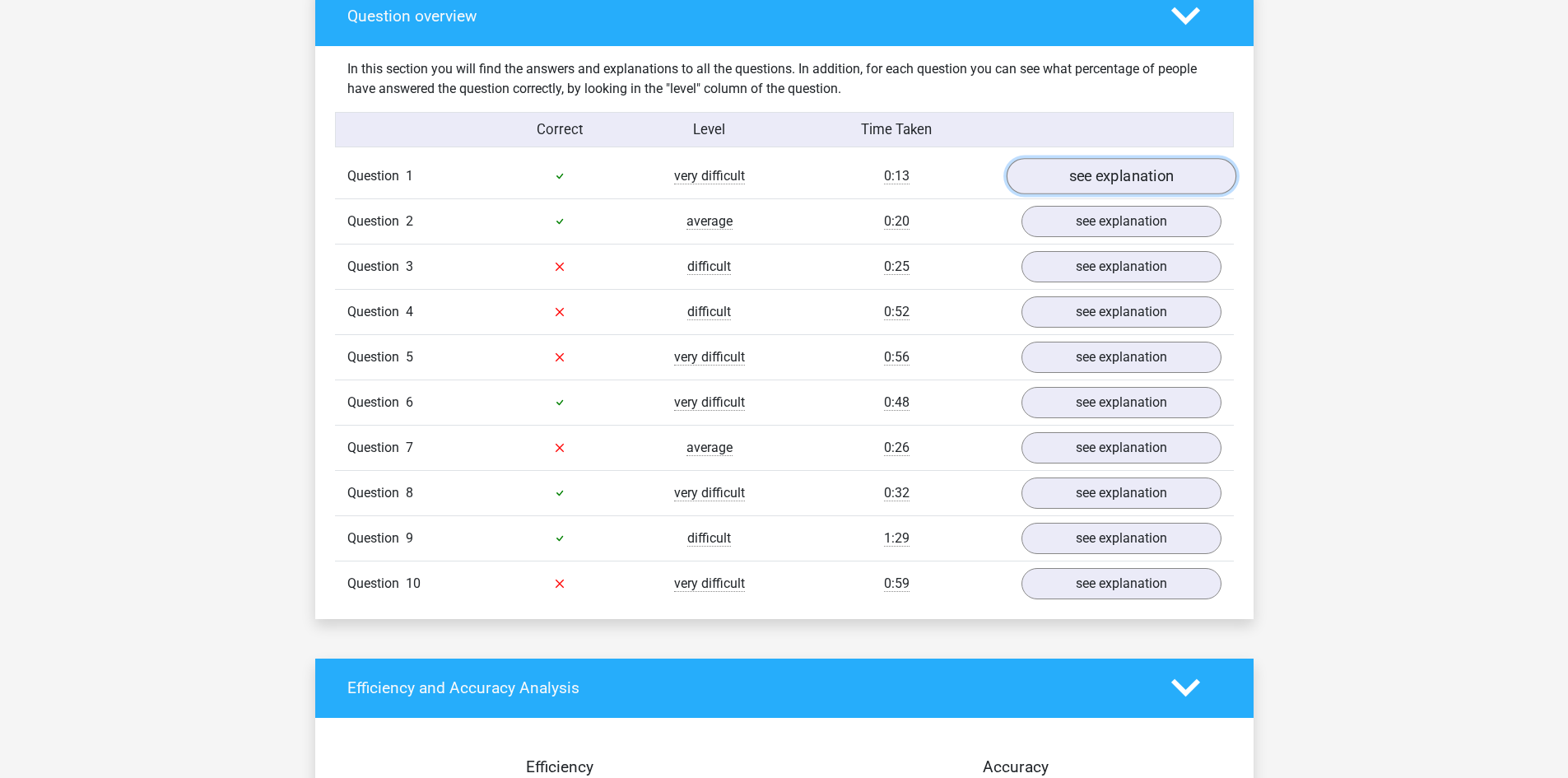
click at [1123, 186] on link "see explanation" at bounding box center [1120, 176] width 230 height 36
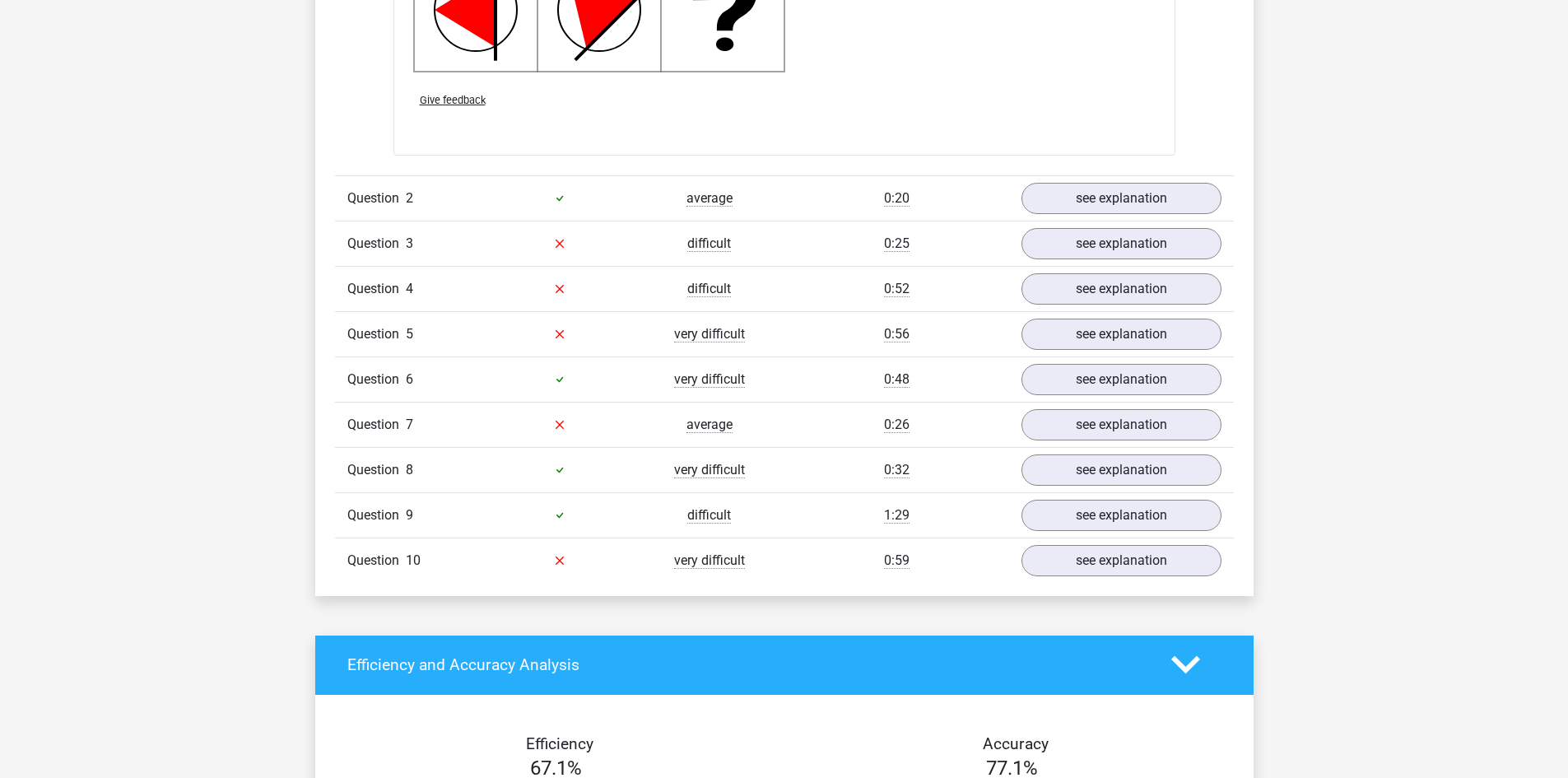
scroll to position [2386, 0]
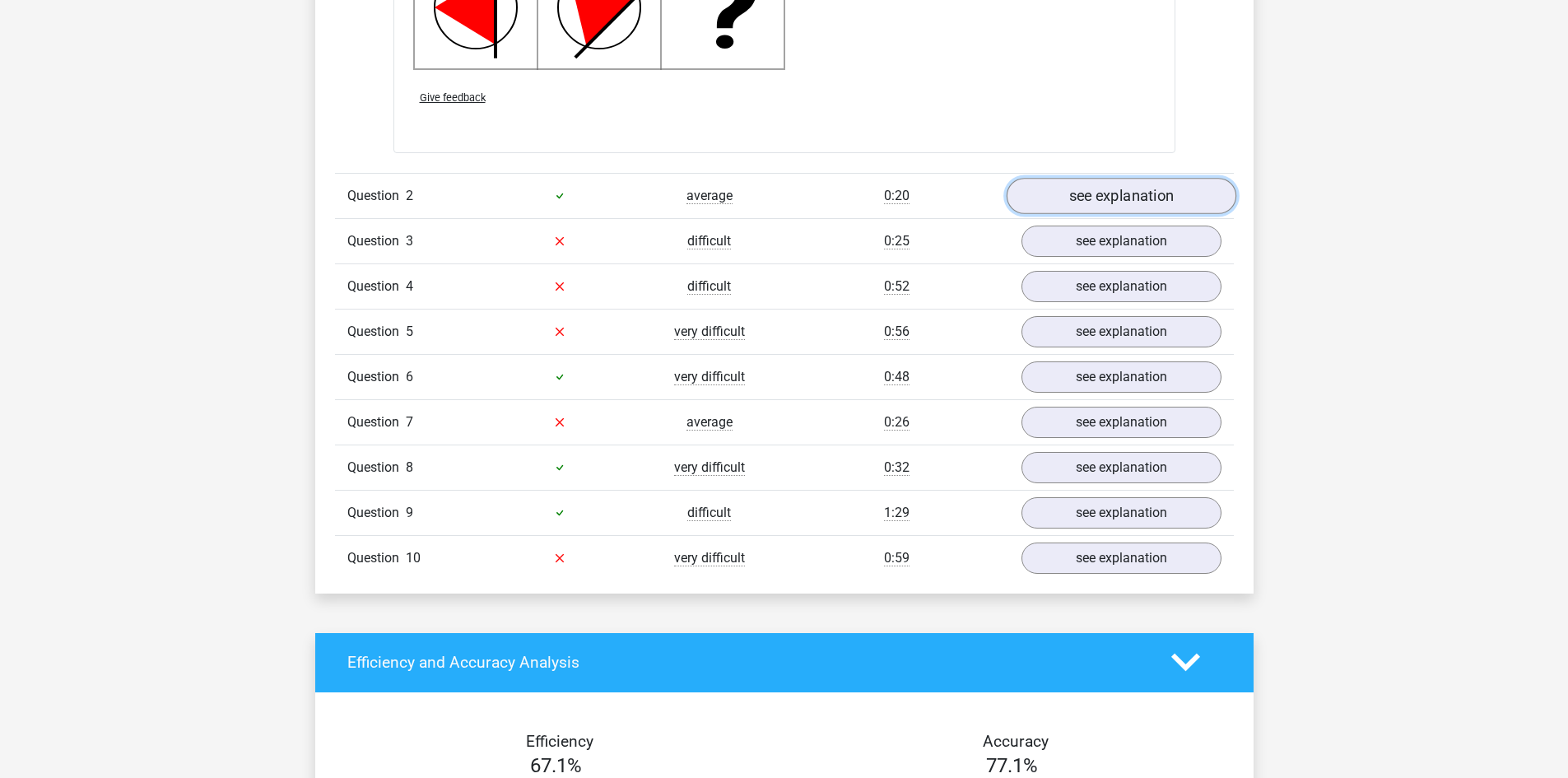
click at [1103, 203] on link "see explanation" at bounding box center [1120, 196] width 230 height 36
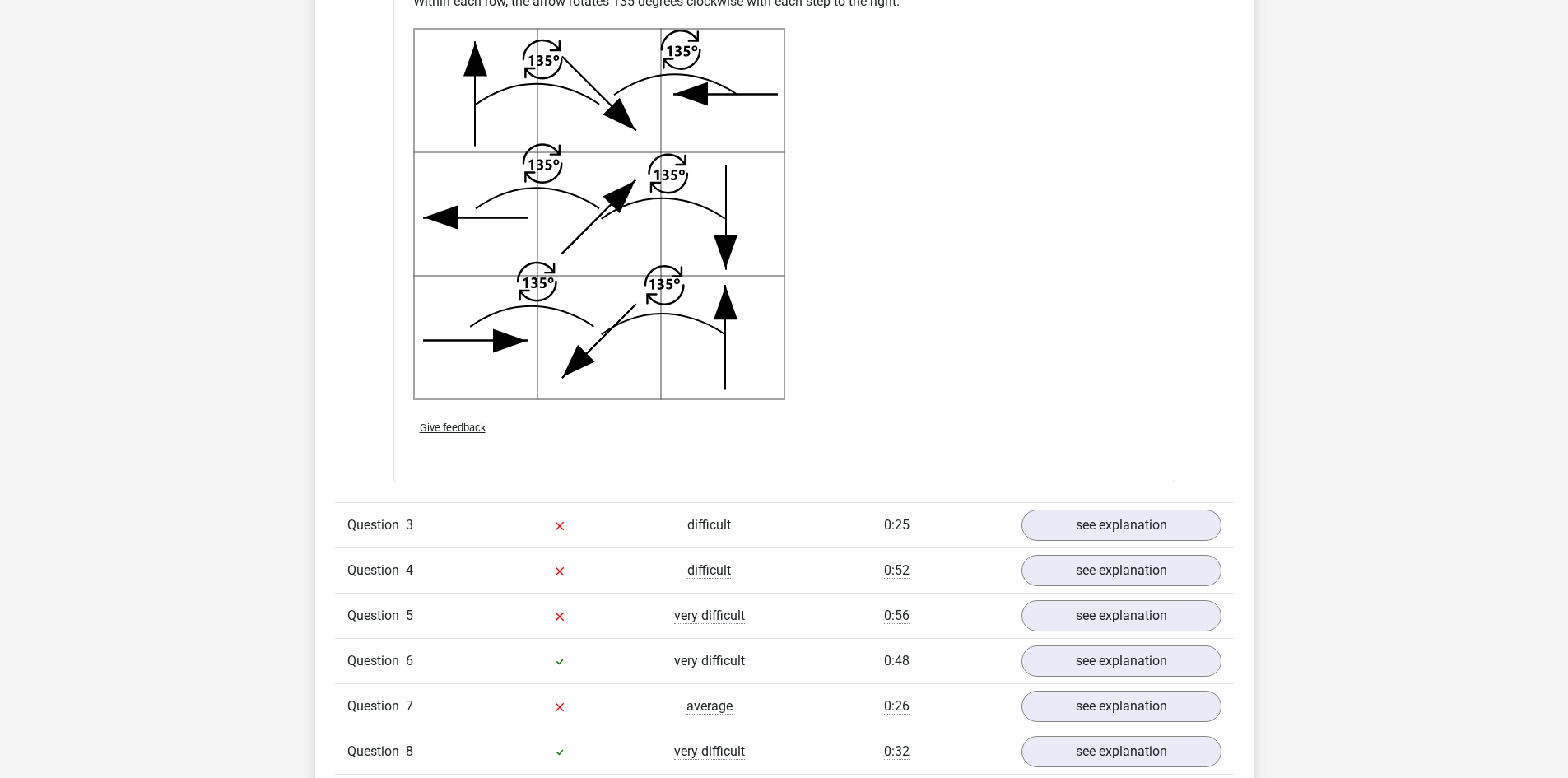
scroll to position [3292, 0]
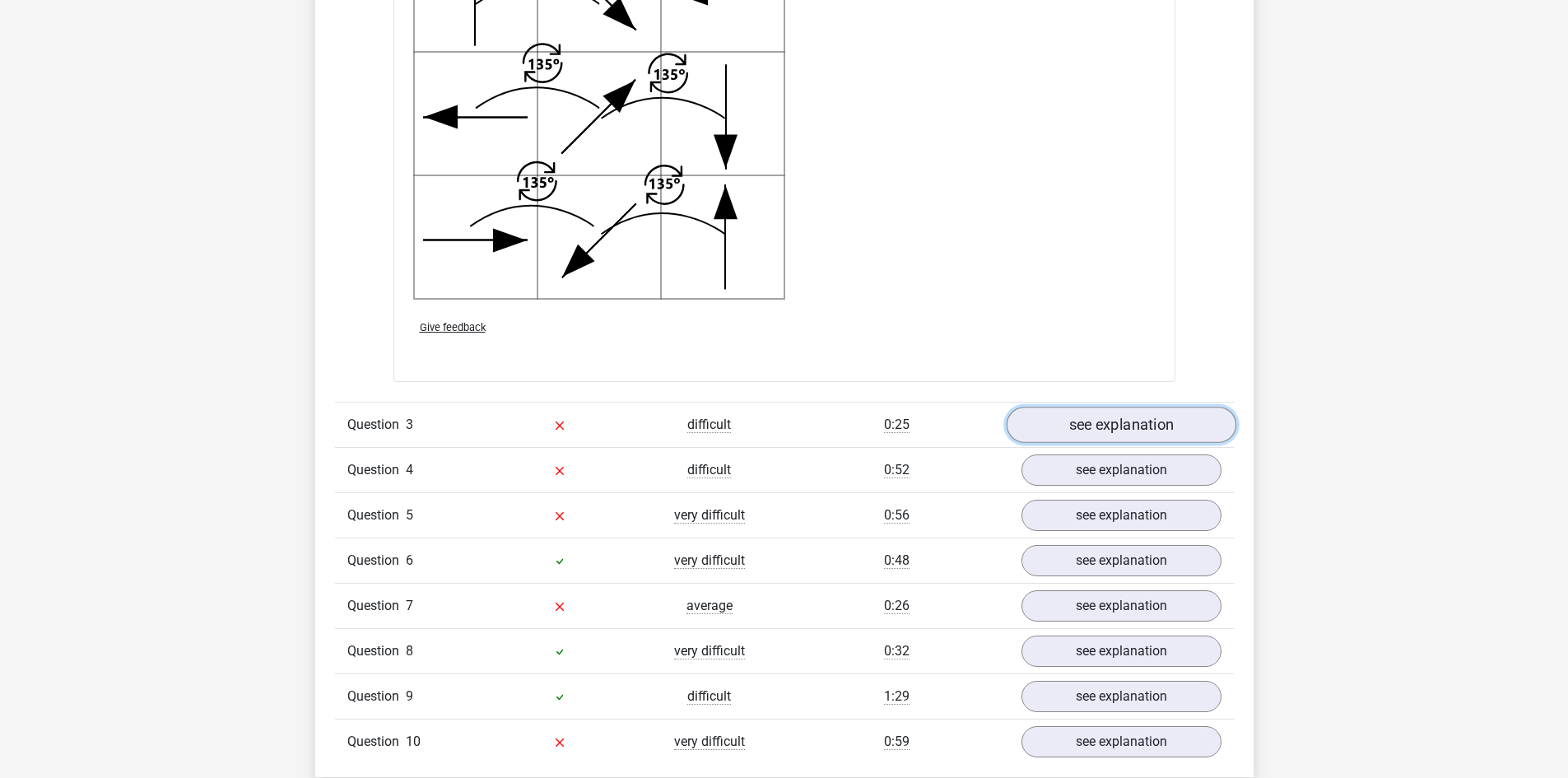
click at [1146, 428] on link "see explanation" at bounding box center [1120, 424] width 230 height 36
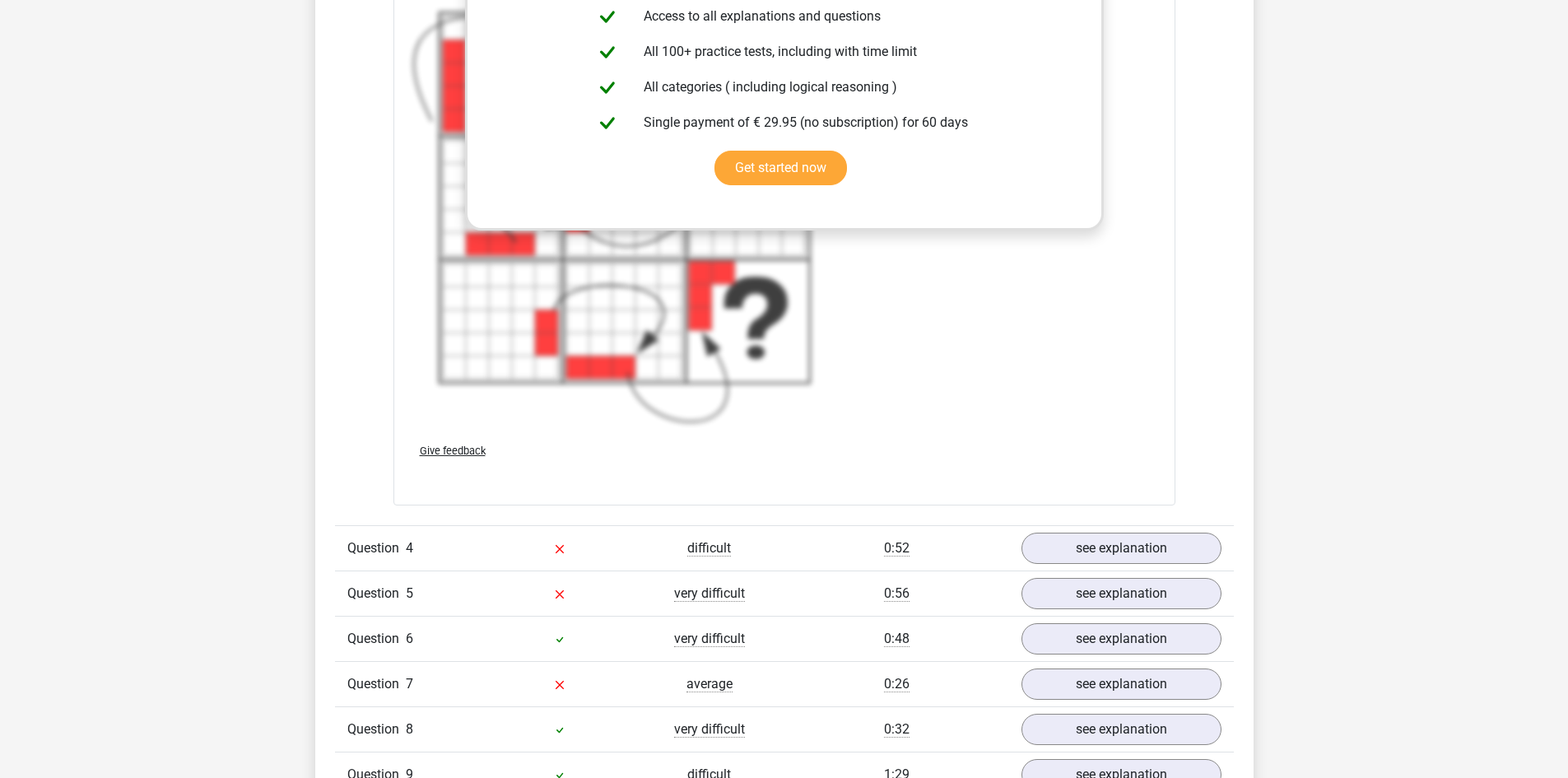
scroll to position [4444, 0]
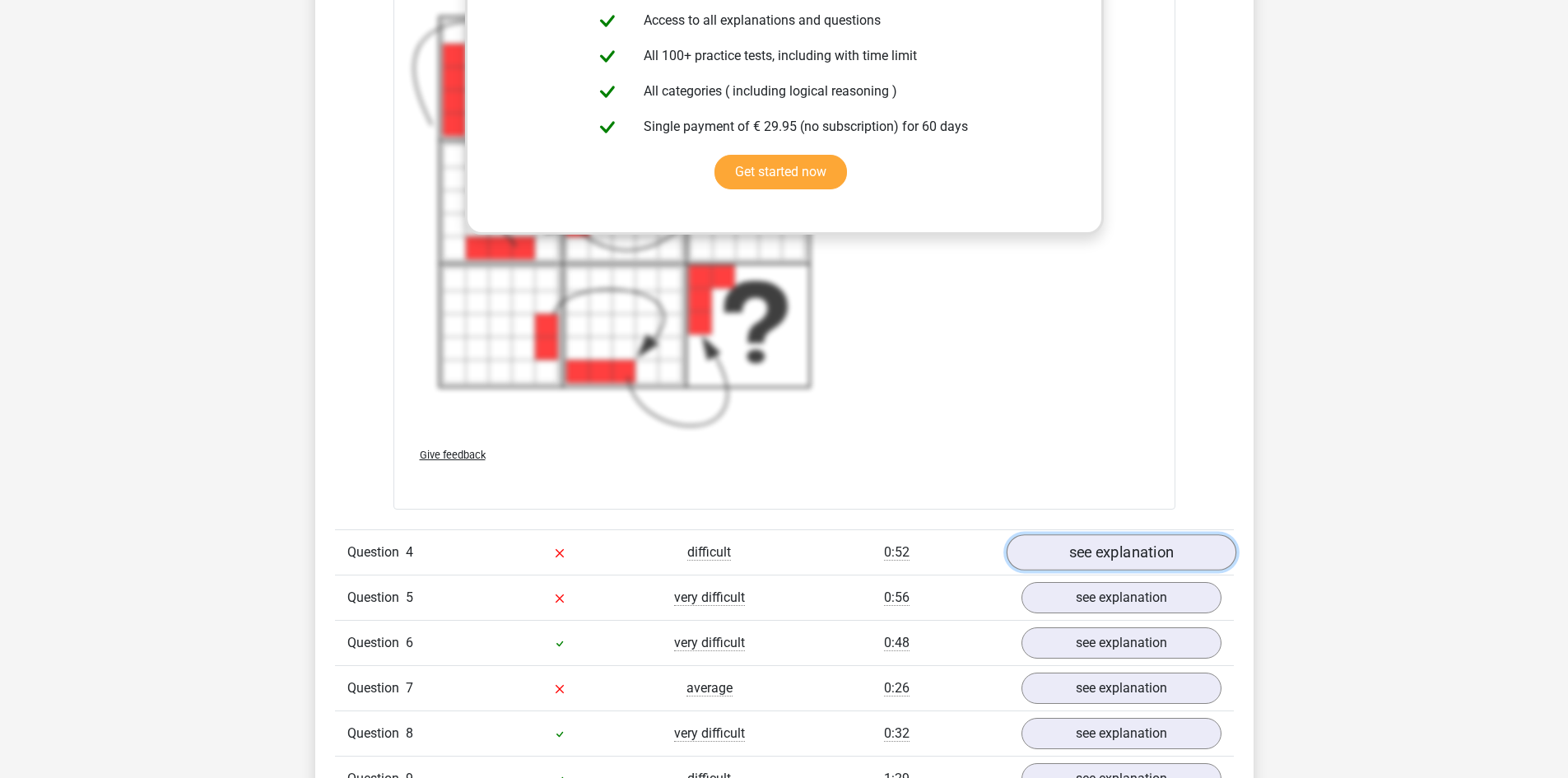
click at [1152, 539] on link "see explanation" at bounding box center [1120, 552] width 230 height 36
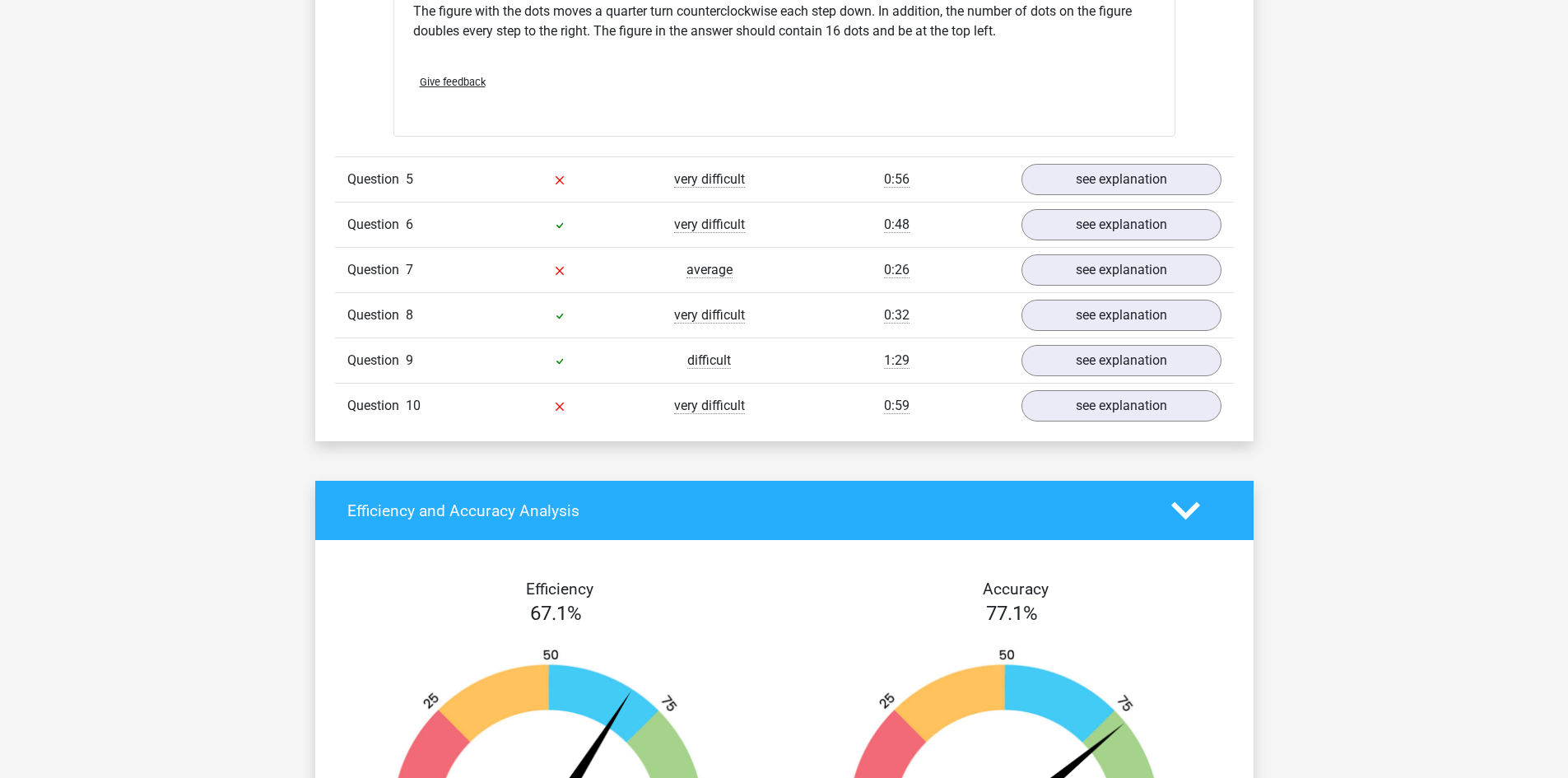
scroll to position [5596, 0]
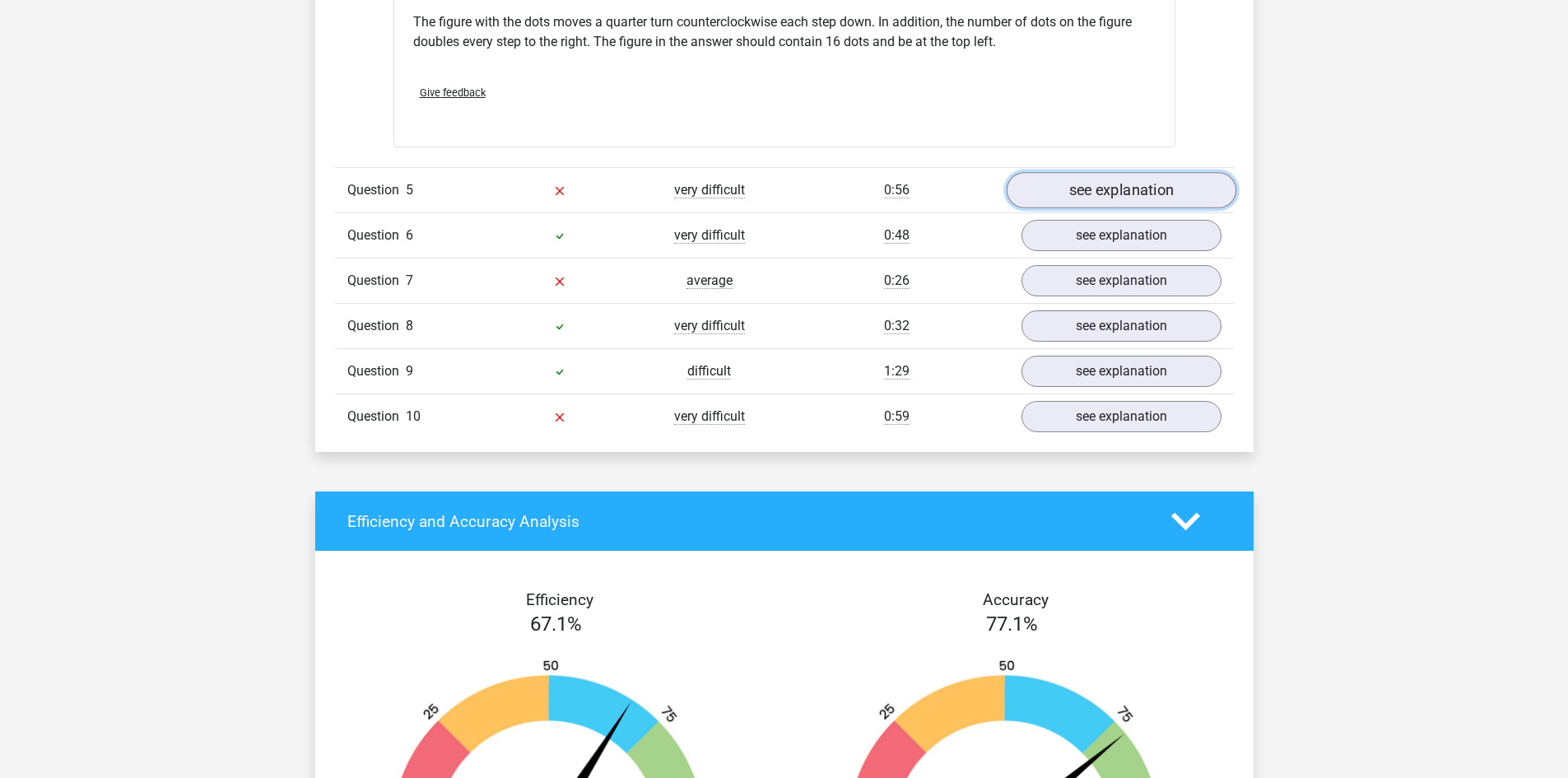
click at [1091, 194] on link "see explanation" at bounding box center [1120, 190] width 230 height 36
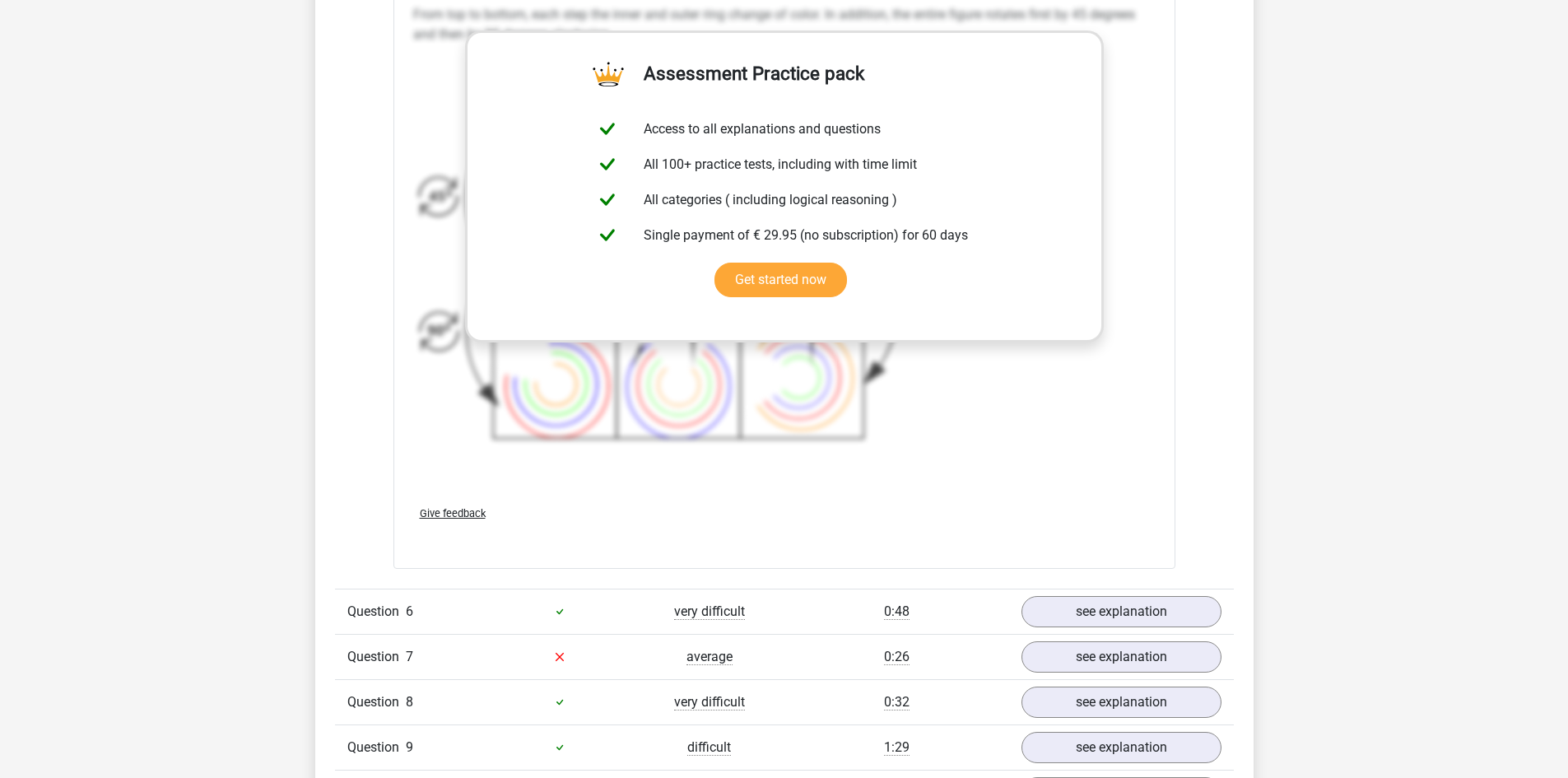
scroll to position [6583, 0]
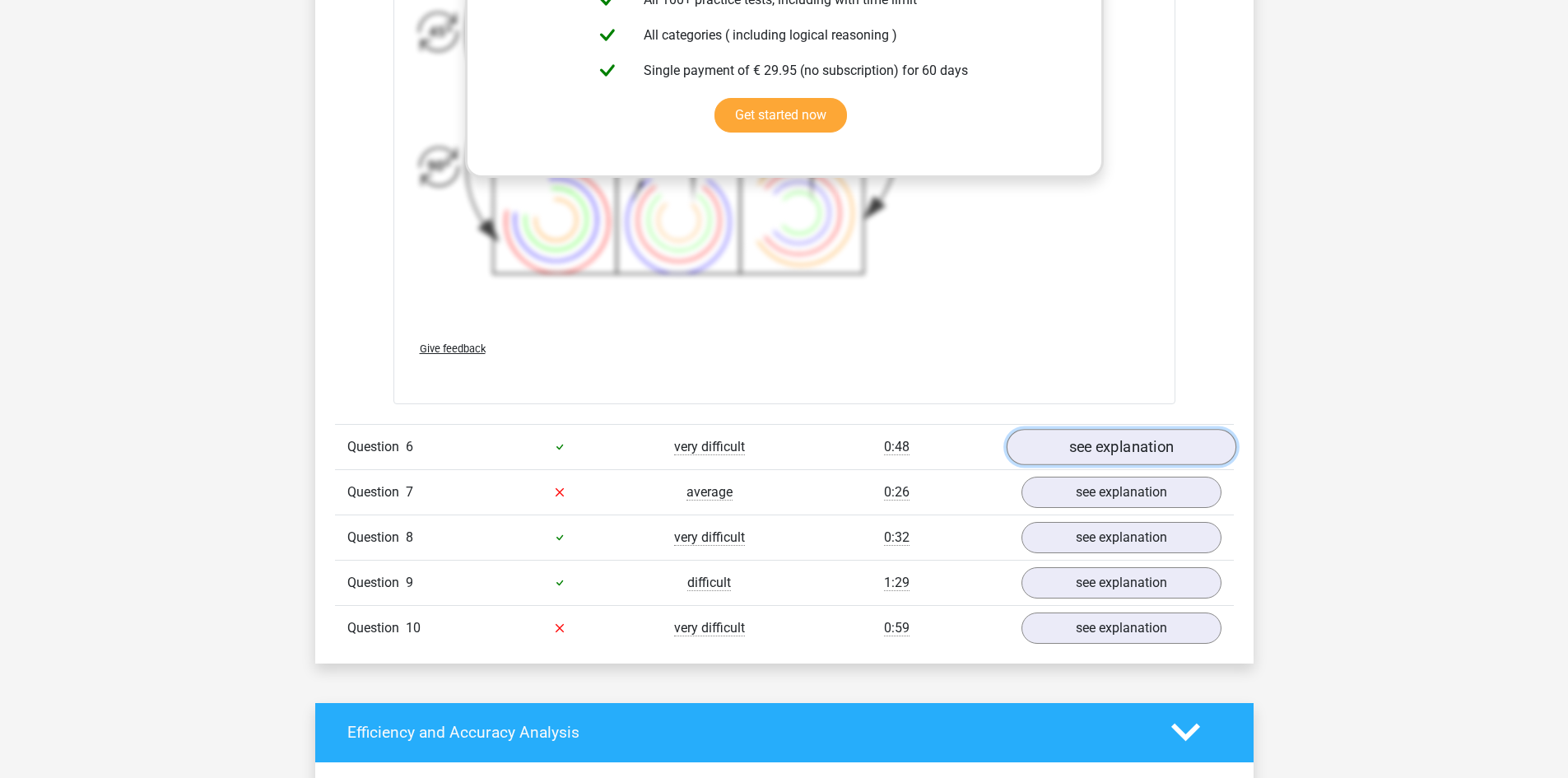
click at [1142, 443] on link "see explanation" at bounding box center [1120, 446] width 230 height 36
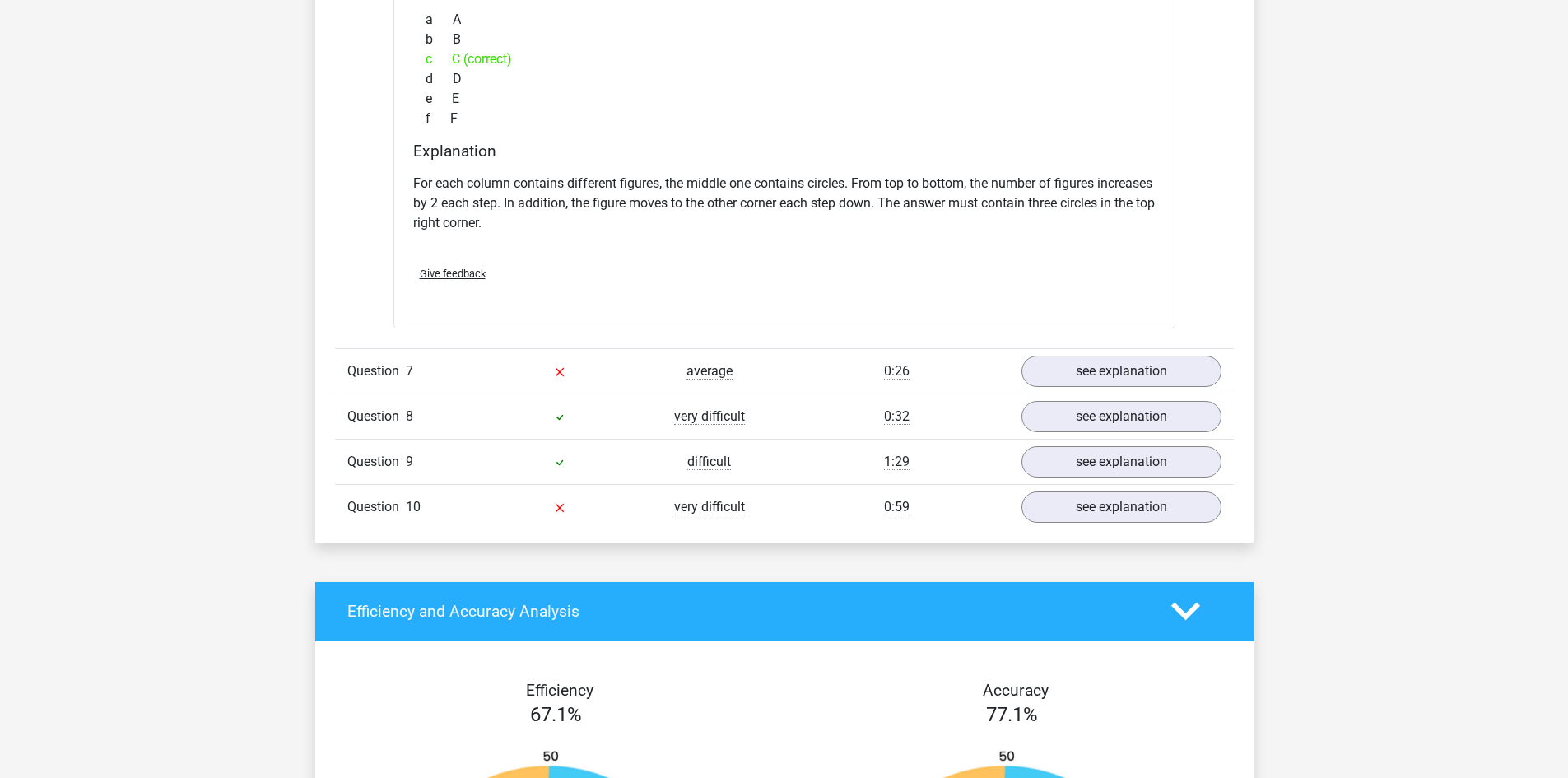
scroll to position [7571, 0]
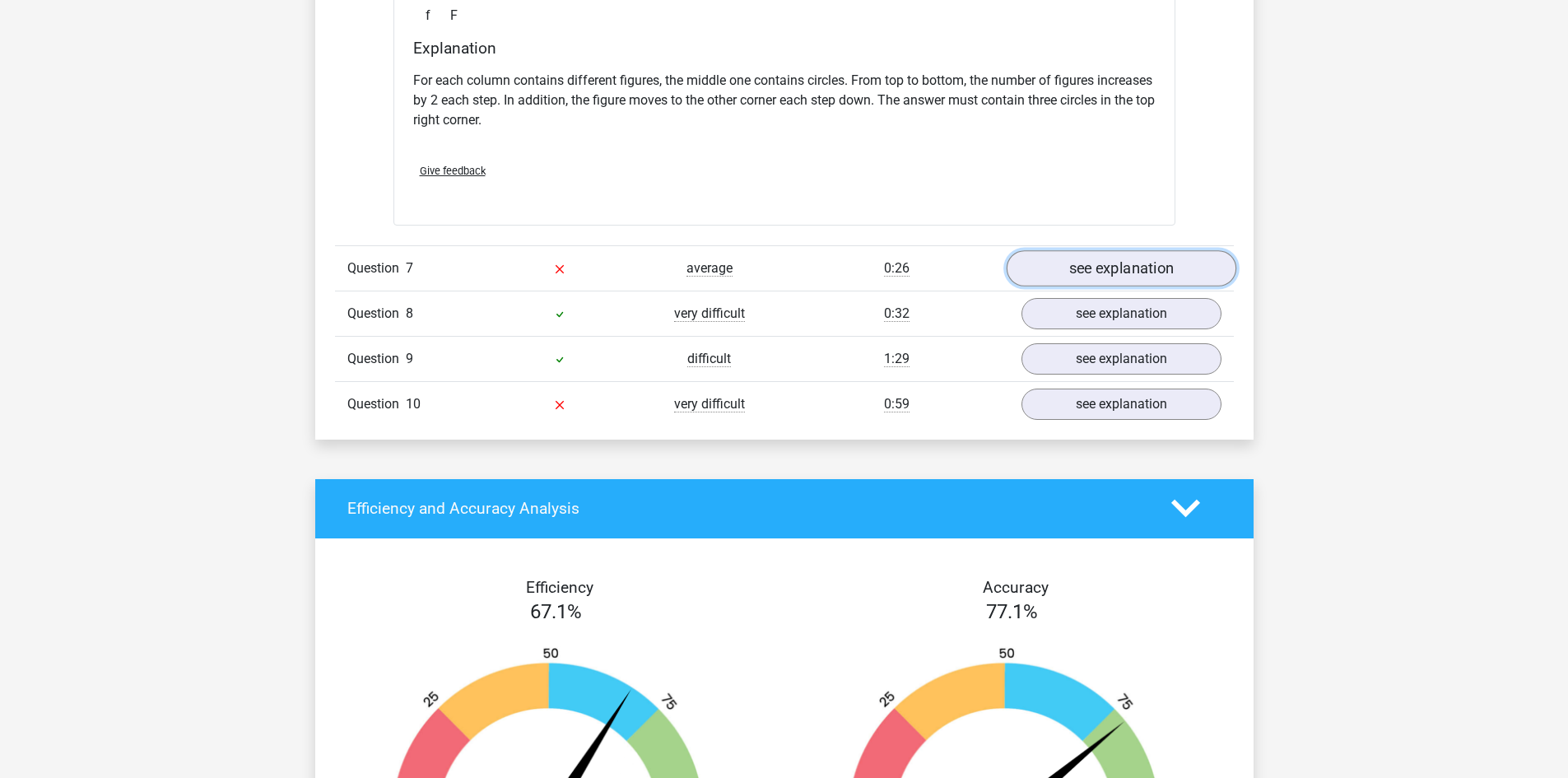
click at [1131, 265] on link "see explanation" at bounding box center [1120, 268] width 230 height 36
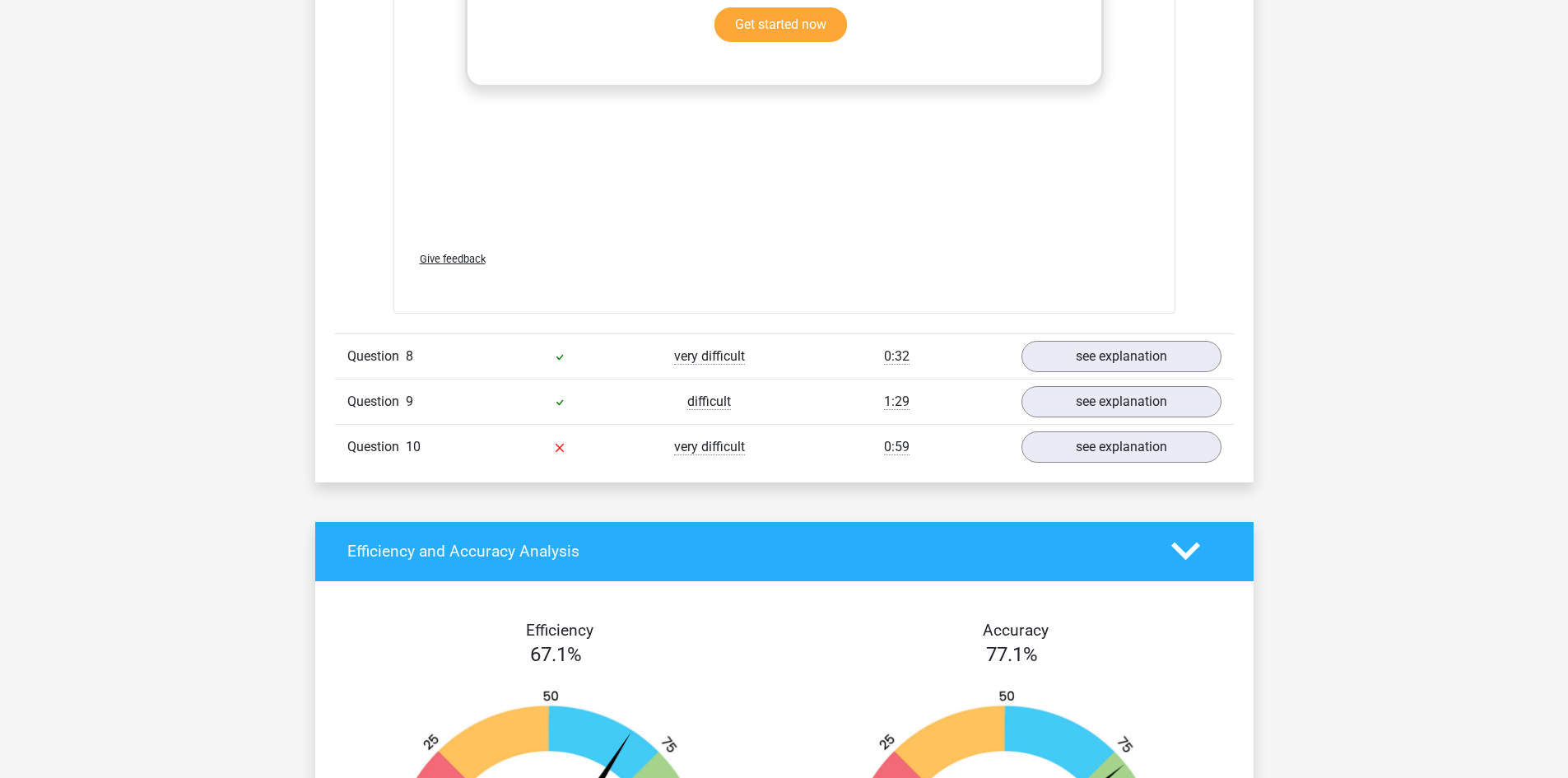
scroll to position [8805, 0]
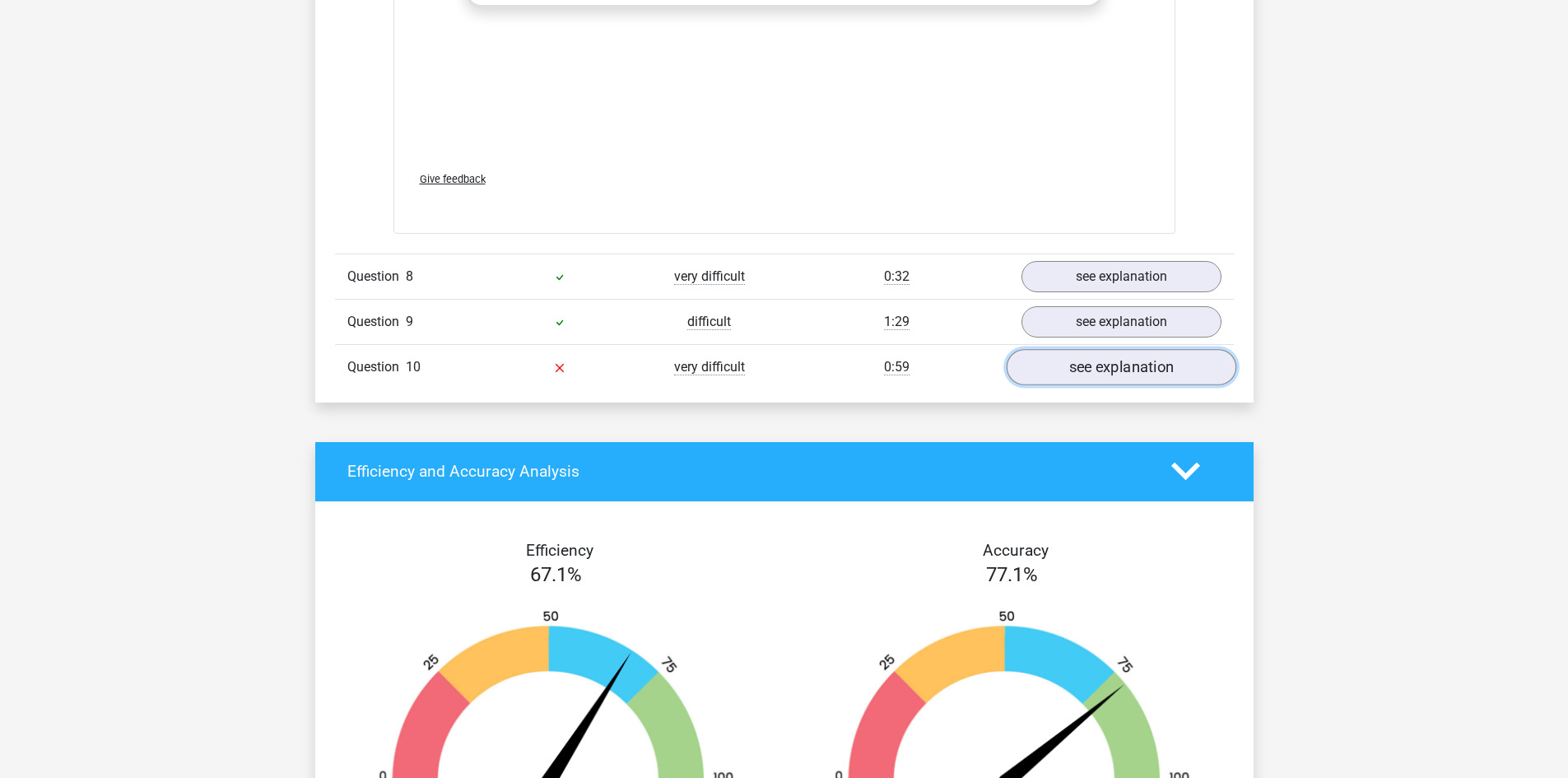
click at [1119, 357] on link "see explanation" at bounding box center [1120, 367] width 230 height 36
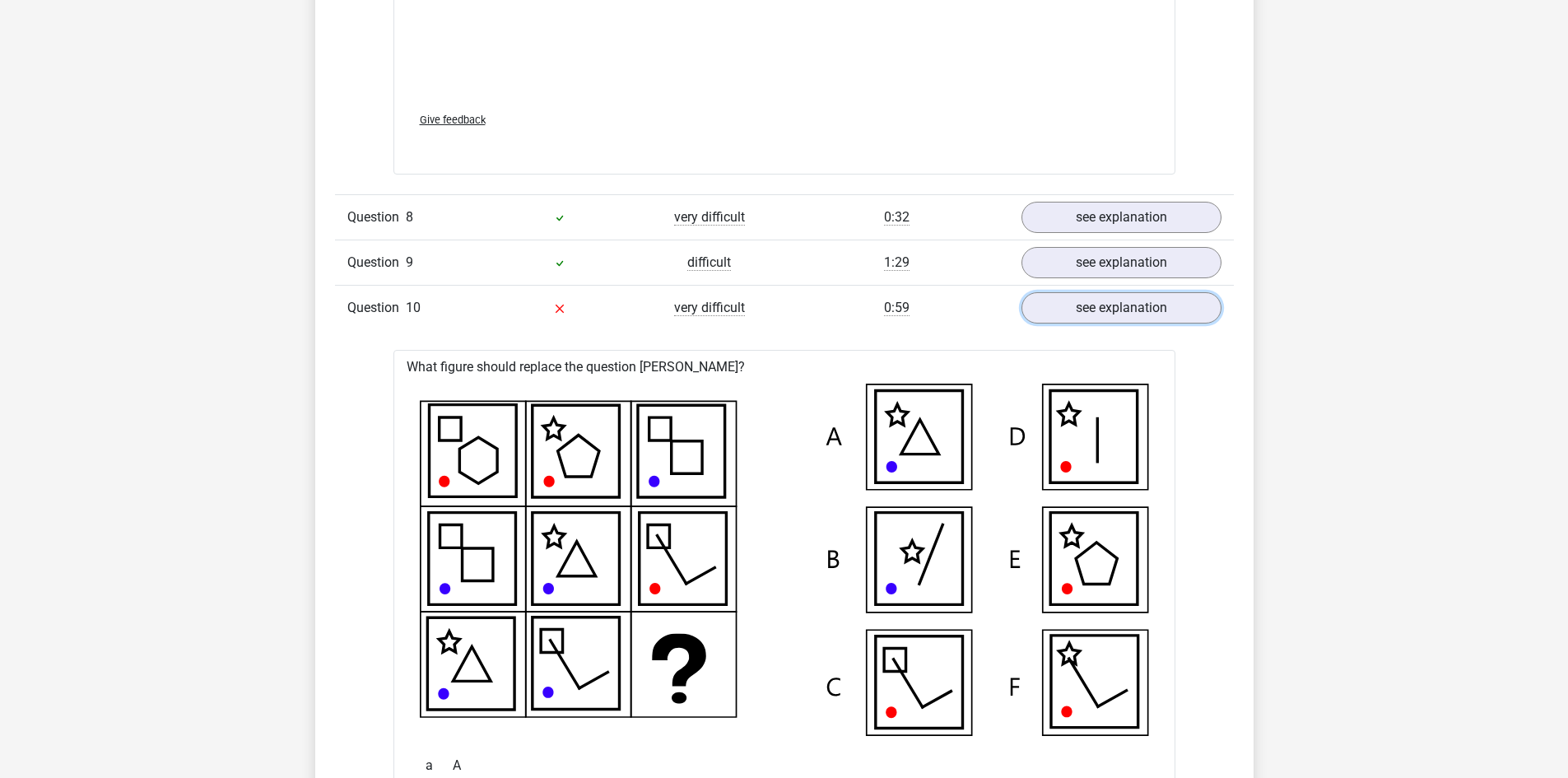
scroll to position [8641, 0]
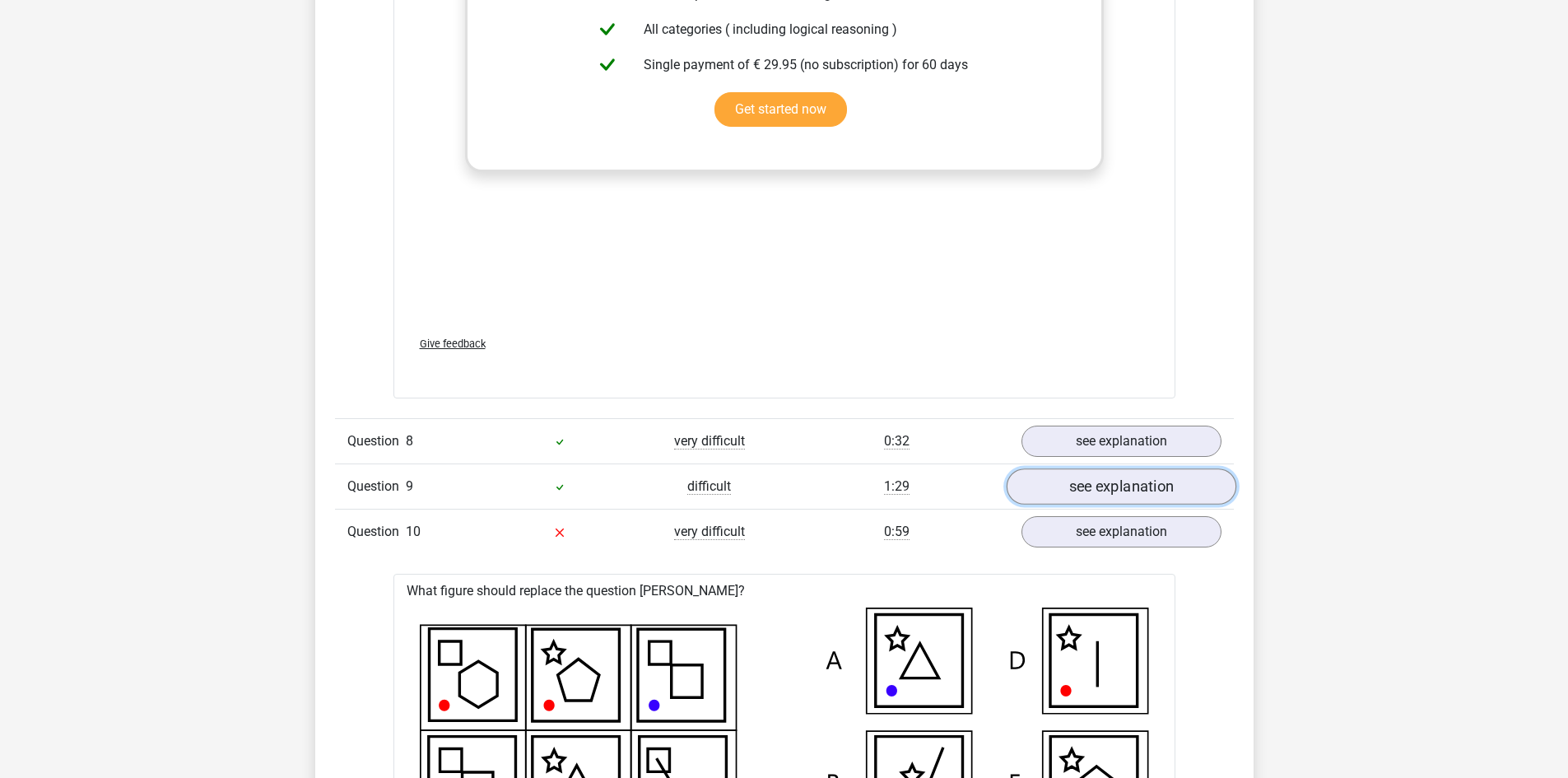
click at [1111, 493] on link "see explanation" at bounding box center [1120, 486] width 230 height 36
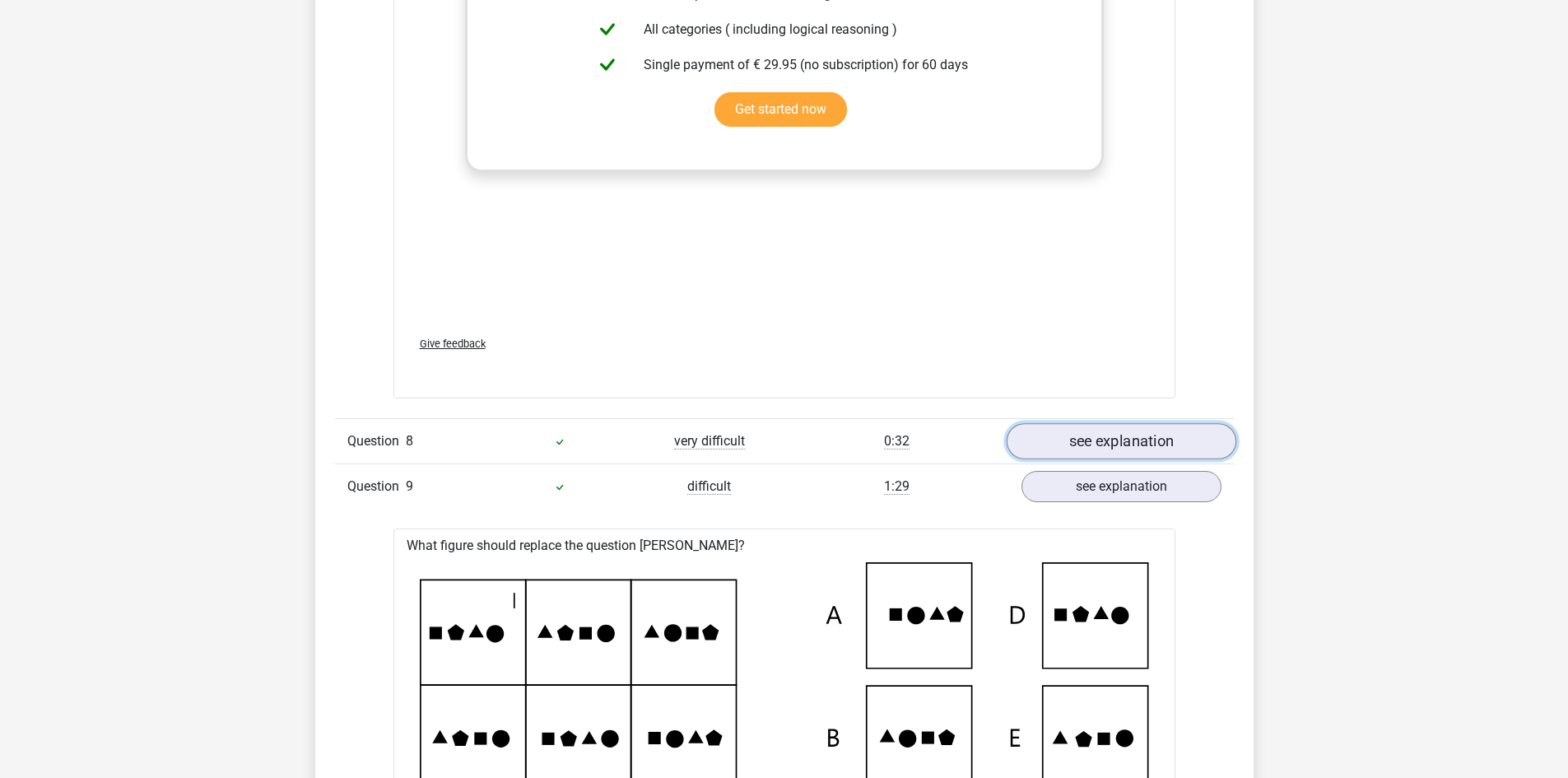
click at [1080, 444] on link "see explanation" at bounding box center [1120, 441] width 230 height 36
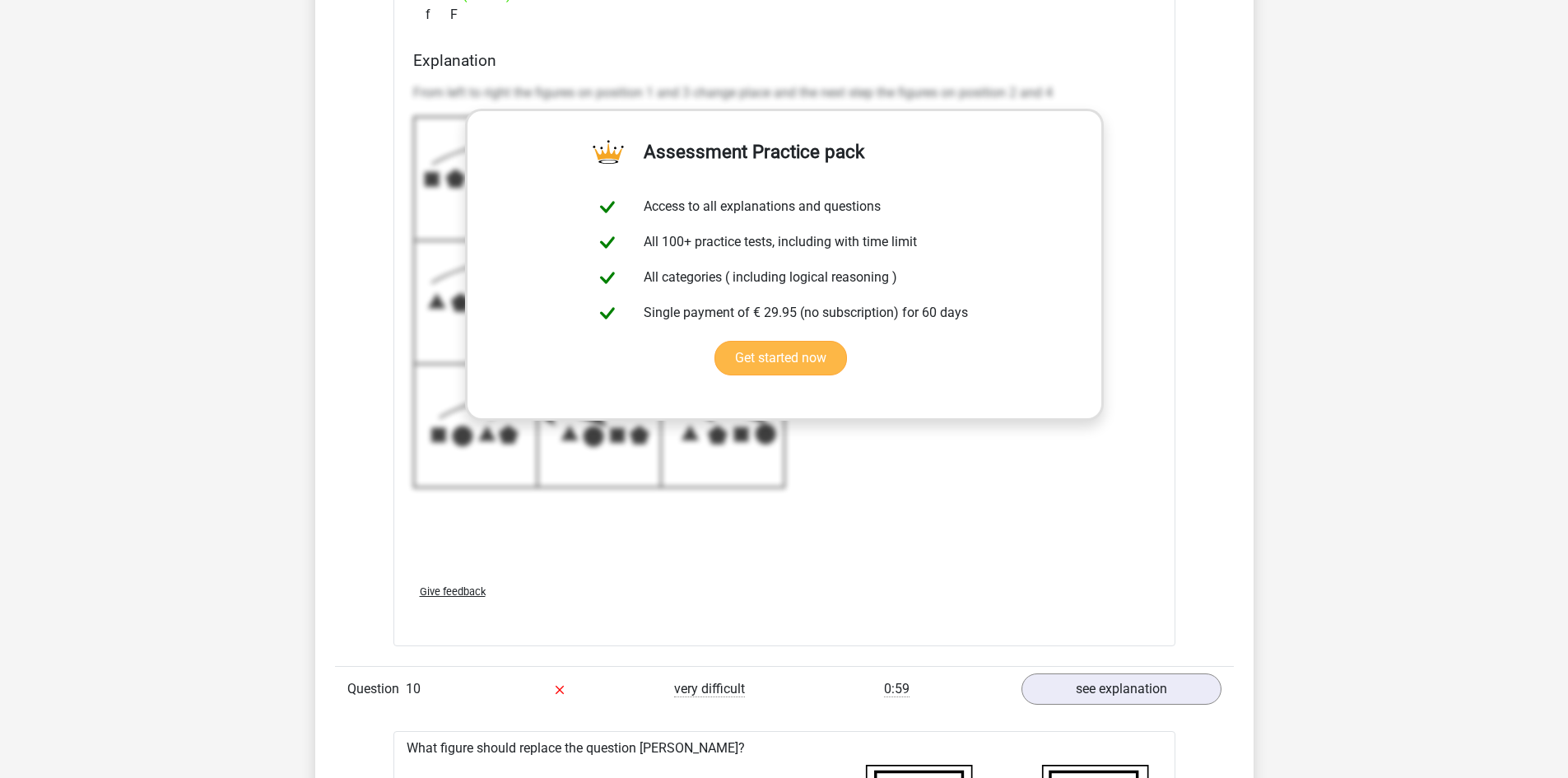
scroll to position [10451, 0]
